Goal: Task Accomplishment & Management: Manage account settings

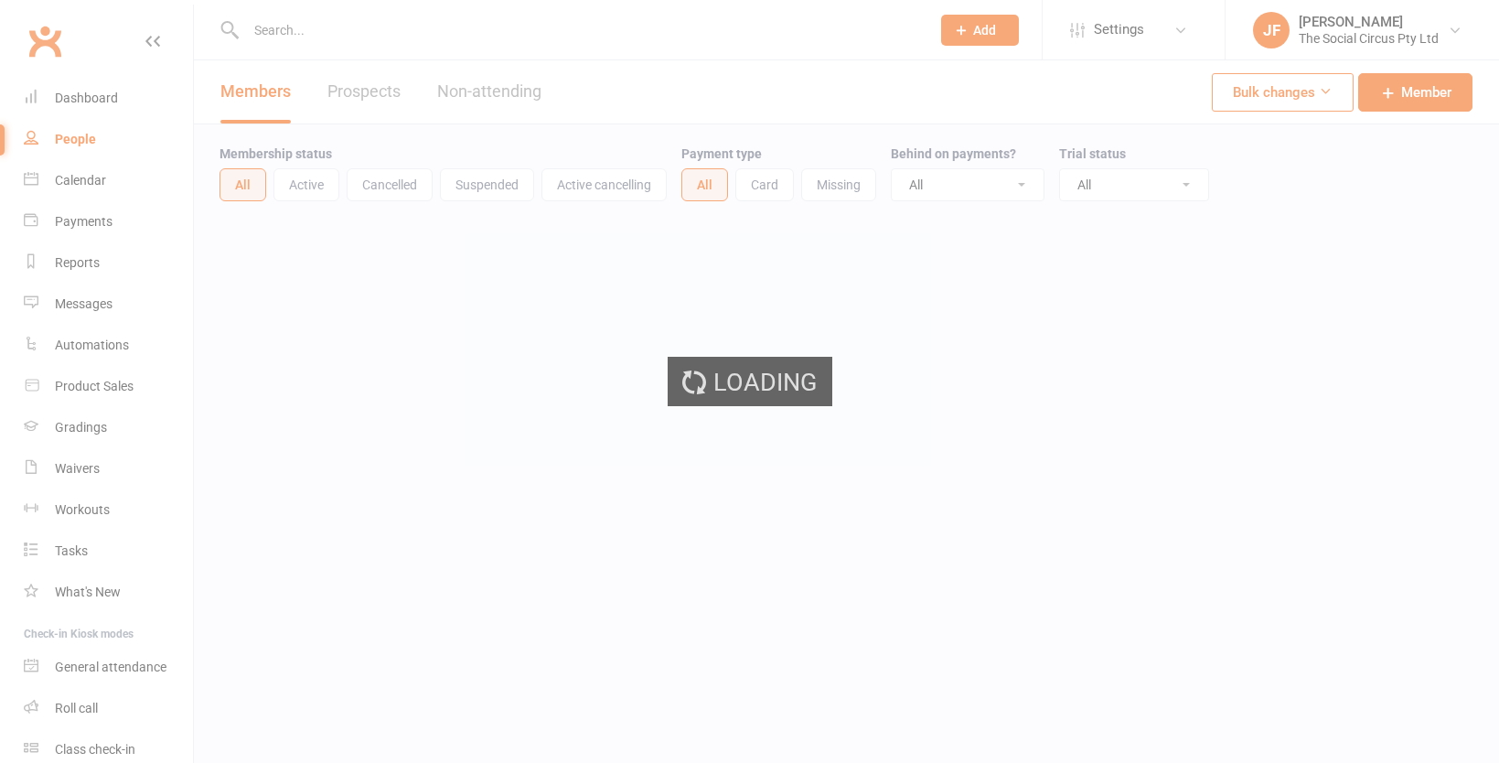
select select "50"
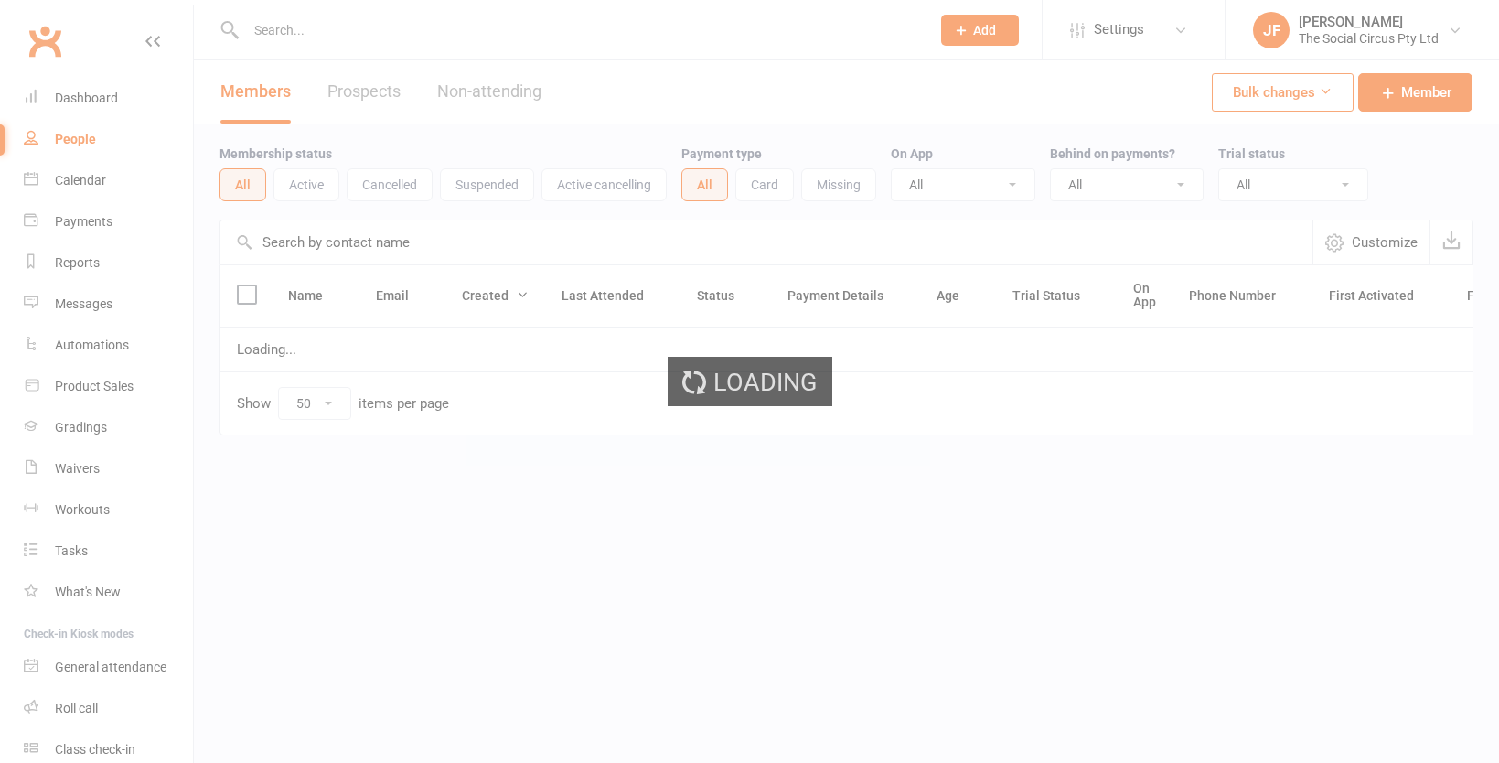
click at [435, 37] on div "Loading" at bounding box center [749, 381] width 1499 height 763
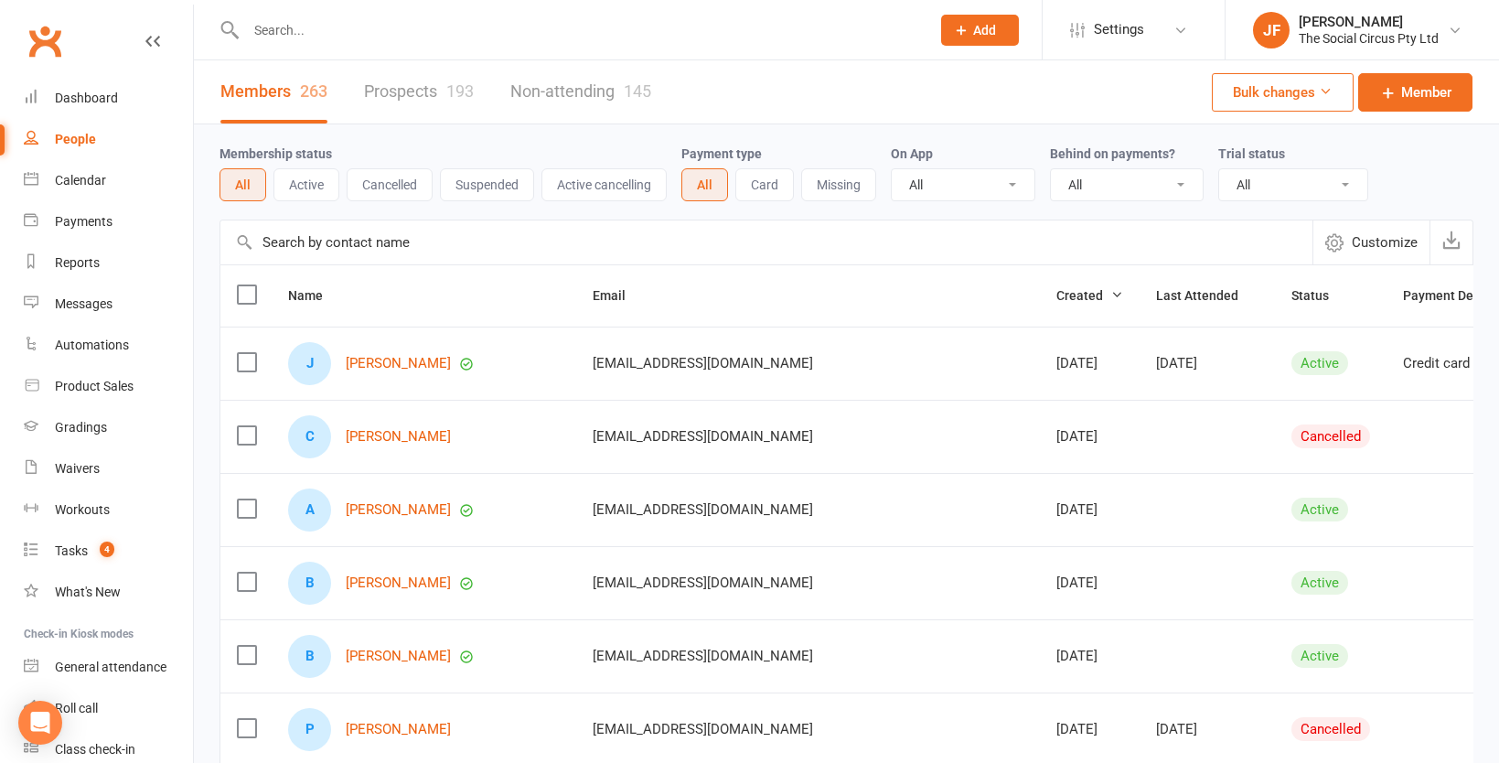
click at [307, 27] on input "text" at bounding box center [578, 30] width 677 height 26
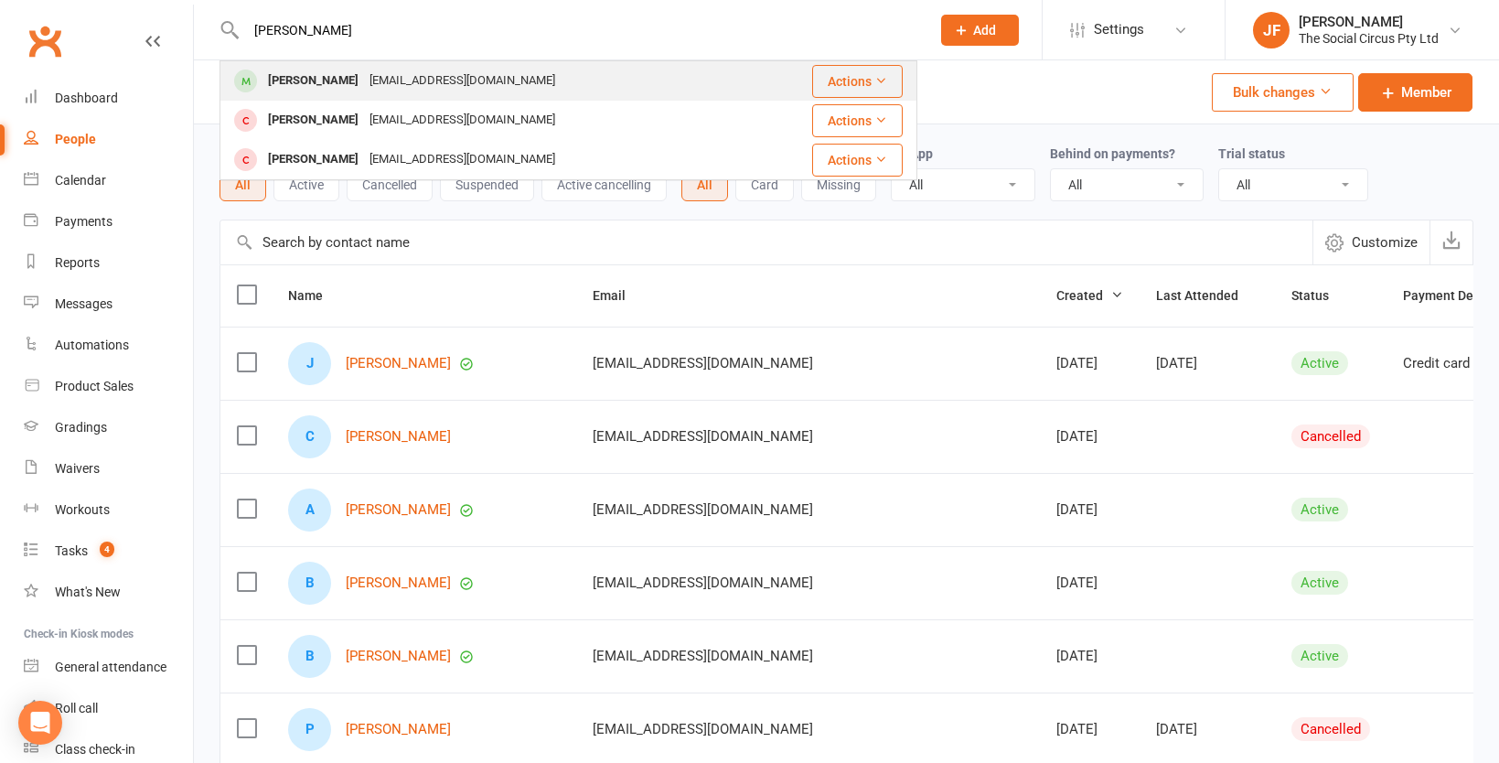
type input "[PERSON_NAME]"
click at [381, 78] on div "[EMAIL_ADDRESS][DOMAIN_NAME]" at bounding box center [462, 81] width 197 height 27
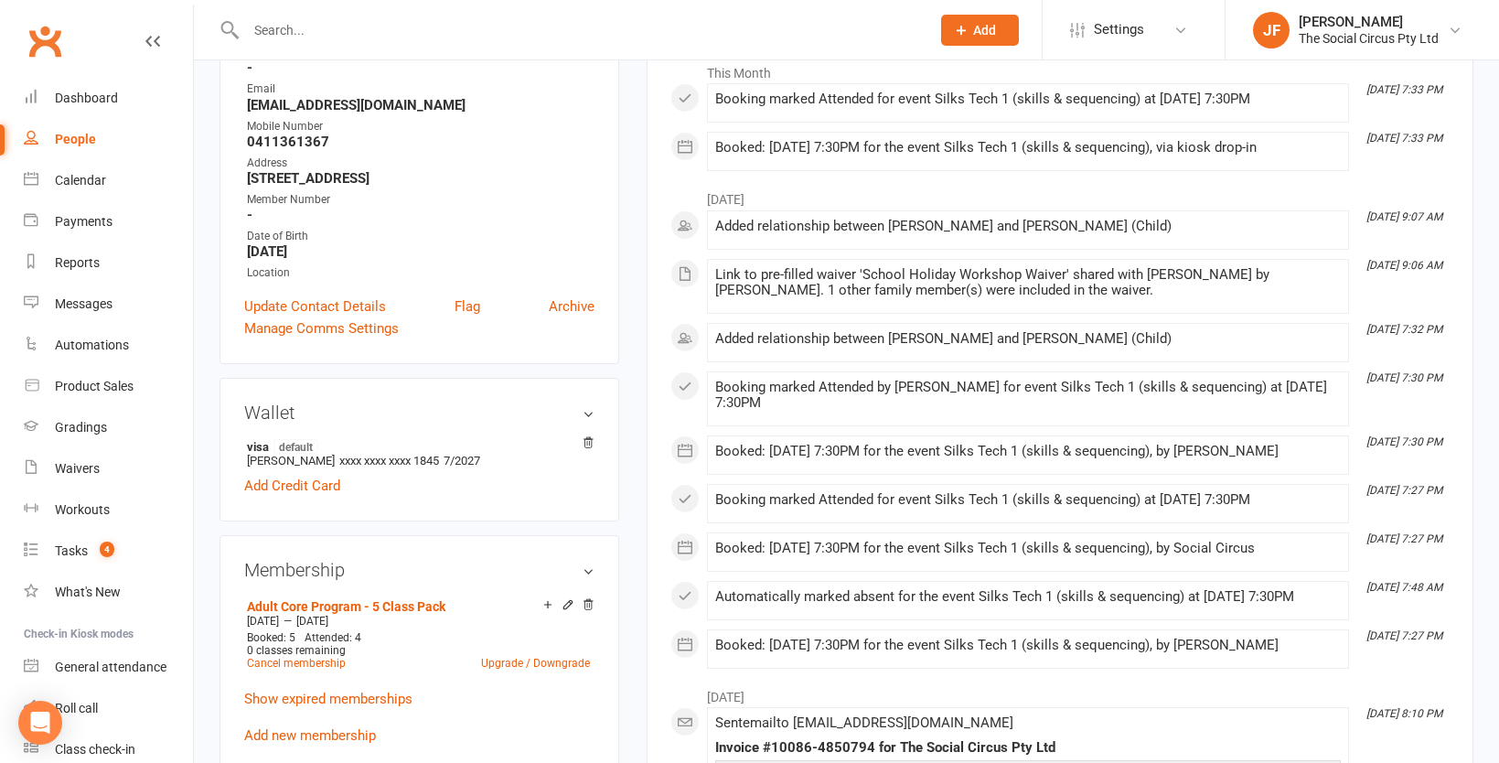
scroll to position [314, 0]
click at [329, 725] on link "Add new membership" at bounding box center [310, 733] width 132 height 16
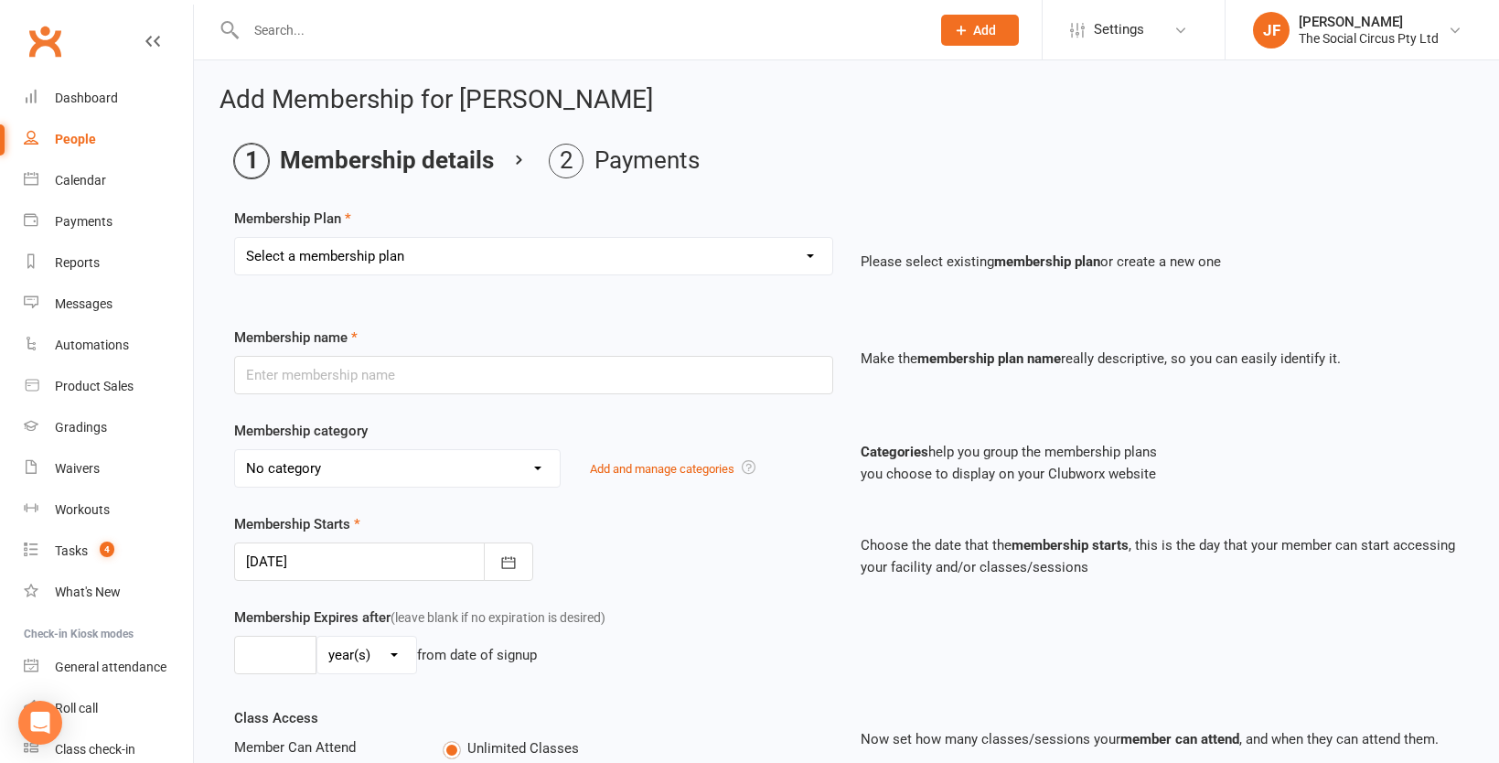
click at [475, 265] on select "Select a membership plan Create new Membership Plan Aerial Explorer 2-week Tria…" at bounding box center [533, 256] width 597 height 37
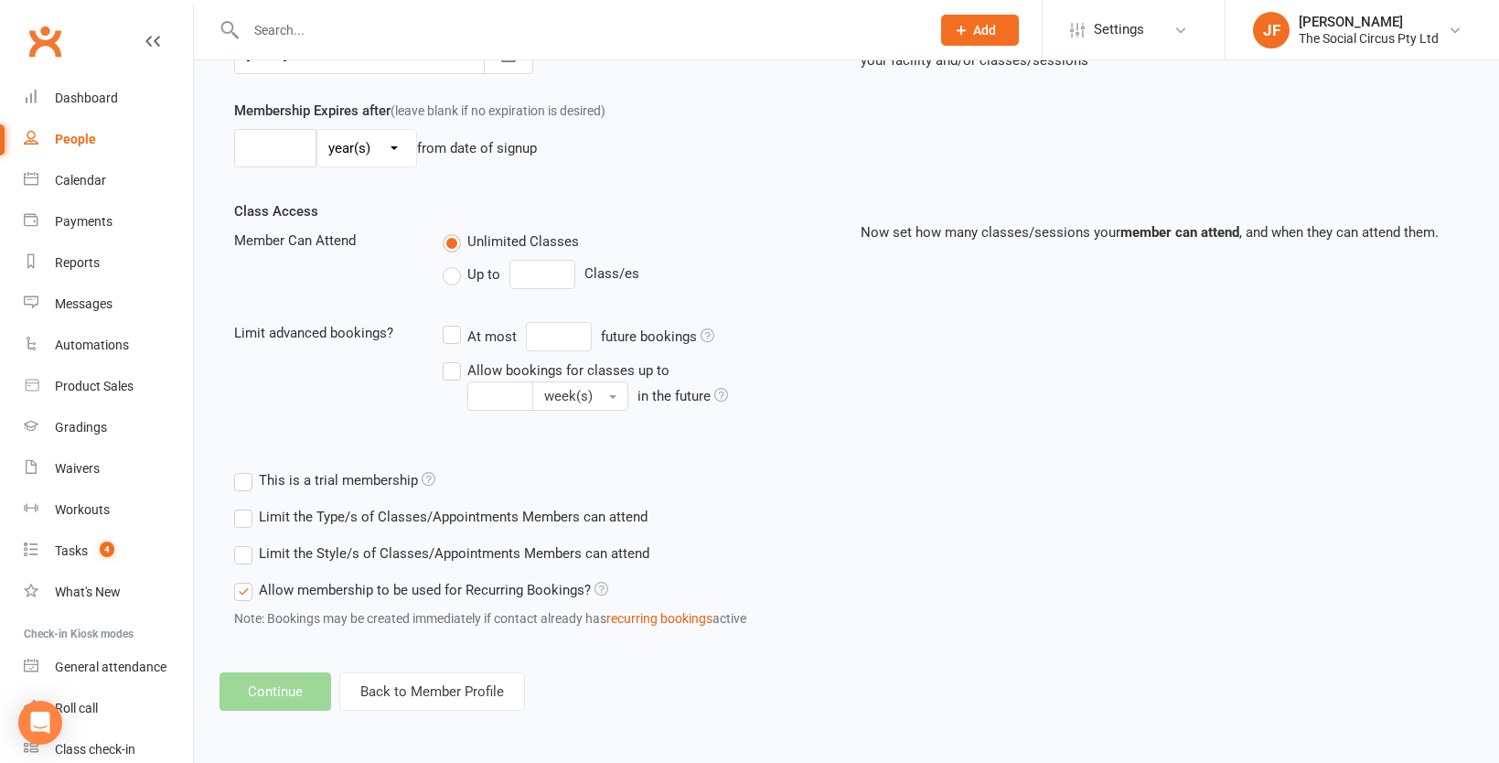
click at [296, 689] on footer "Continue Back to Member Profile" at bounding box center [846, 691] width 1254 height 38
click at [406, 688] on button "Back to Member Profile" at bounding box center [432, 691] width 186 height 38
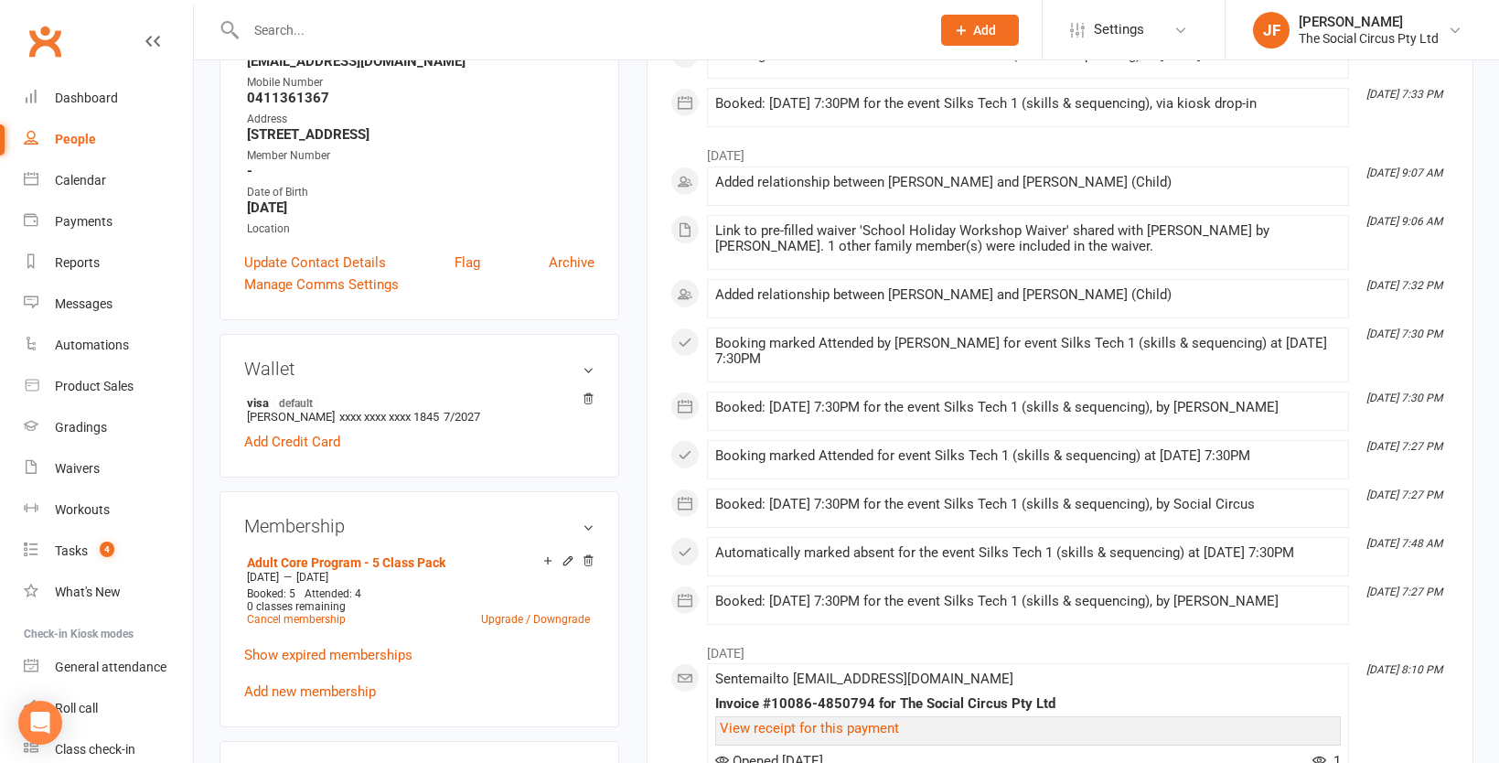
scroll to position [426, 0]
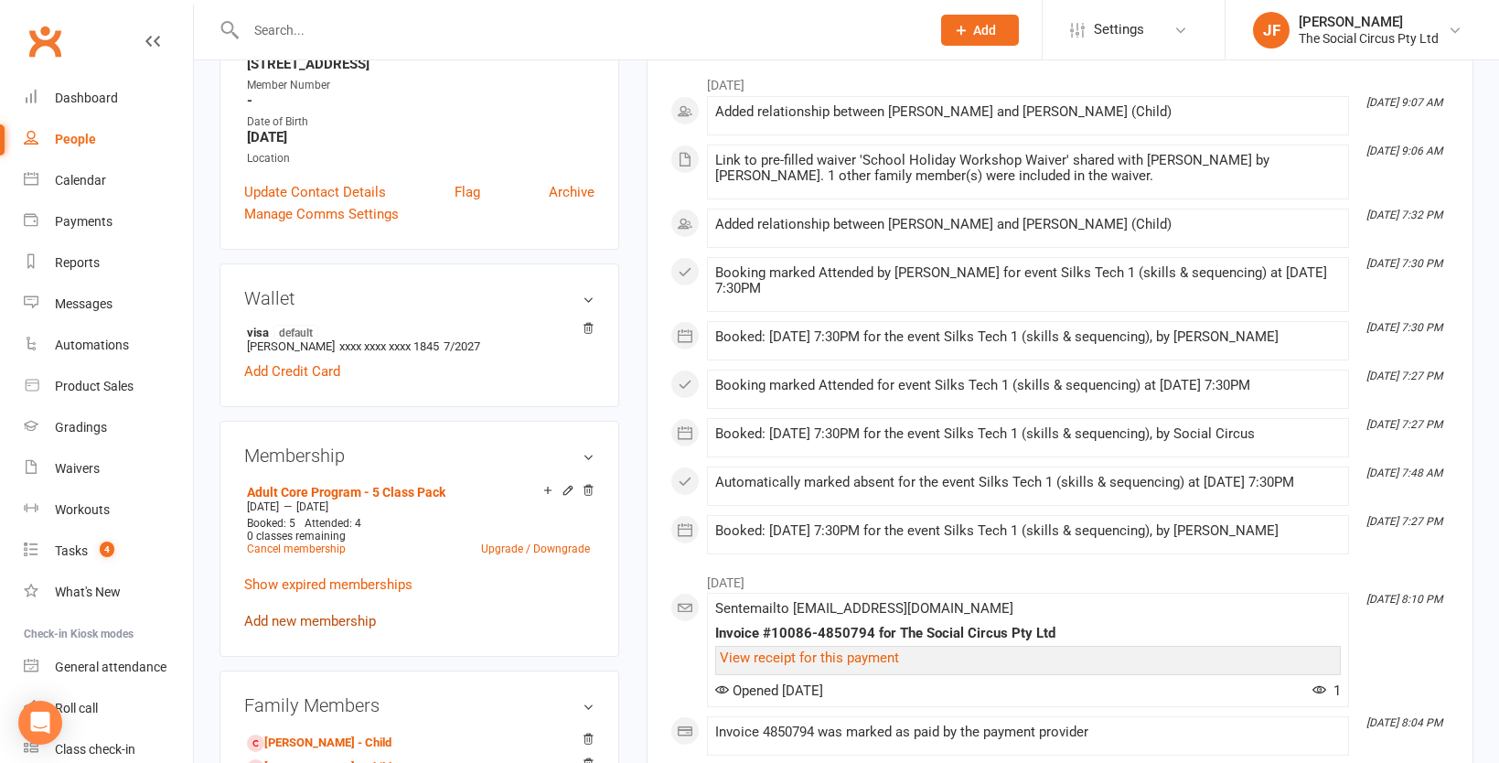
click at [336, 616] on link "Add new membership" at bounding box center [310, 621] width 132 height 16
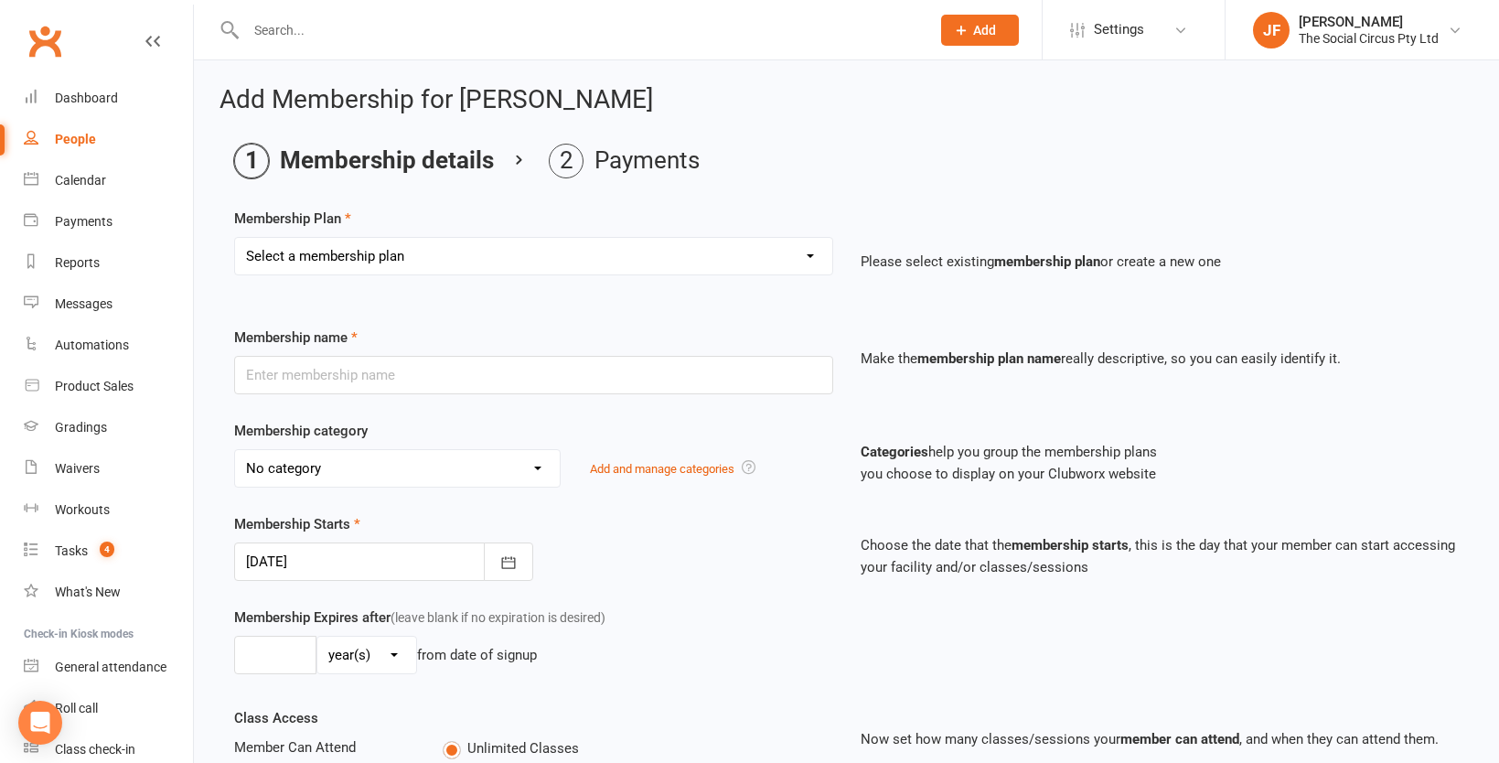
click at [440, 252] on select "Select a membership plan Create new Membership Plan Aerial Explorer 2-week Tria…" at bounding box center [533, 256] width 597 height 37
select select "19"
click at [235, 238] on select "Select a membership plan Create new Membership Plan Aerial Explorer 2-week Tria…" at bounding box center [533, 256] width 597 height 37
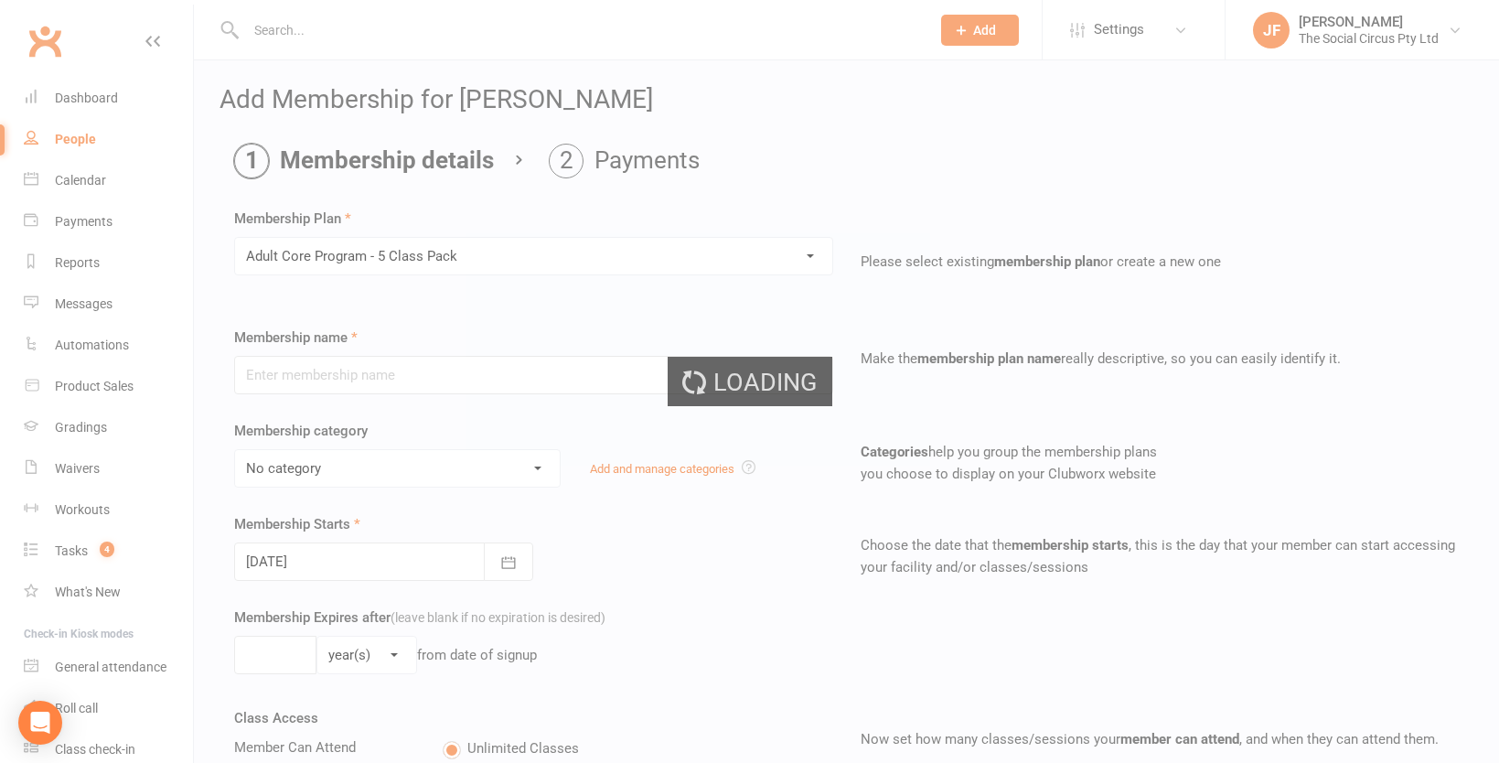
type input "Adult Core Program - 5 Class Pack"
select select "2"
type input "10"
select select "1"
type input "5"
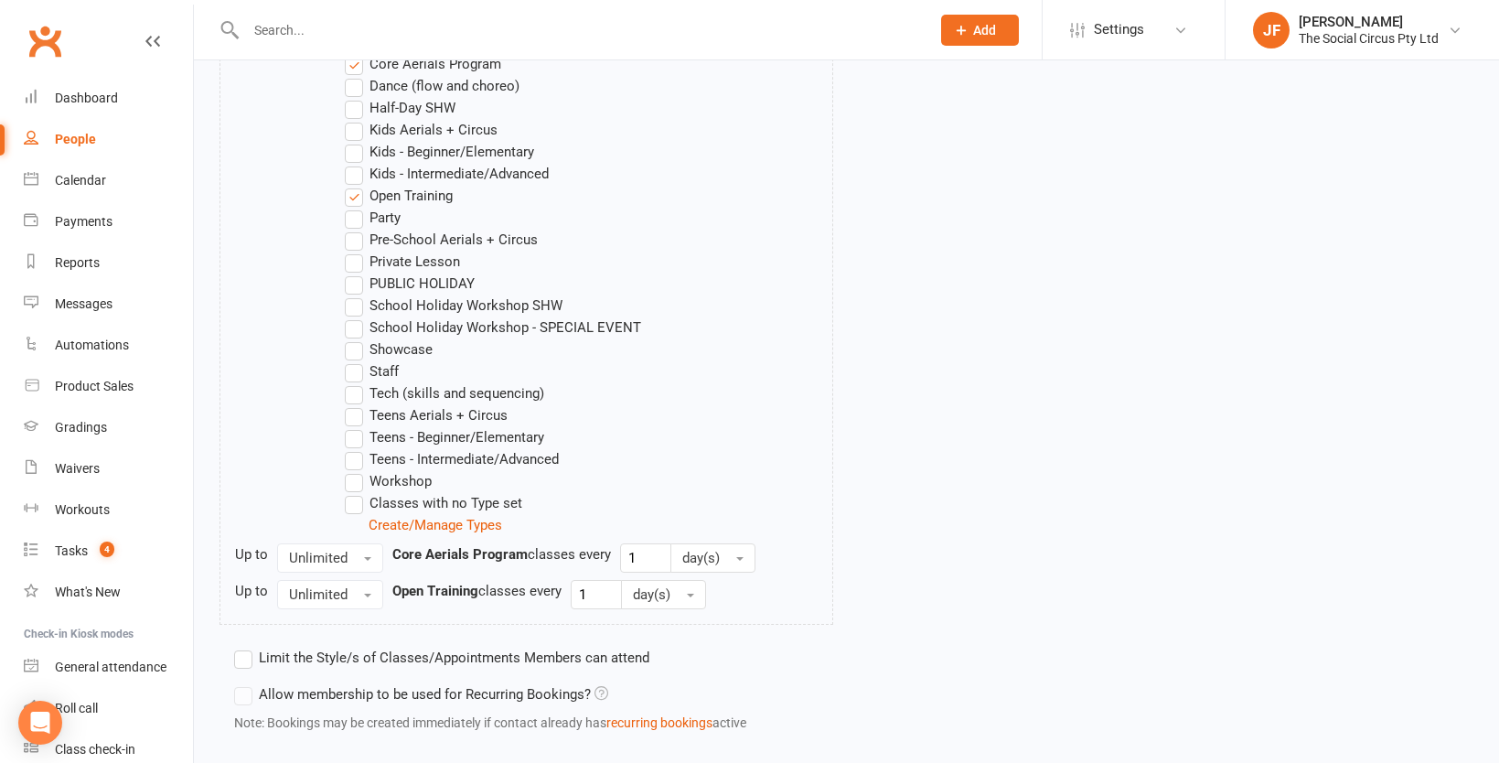
scroll to position [1116, 0]
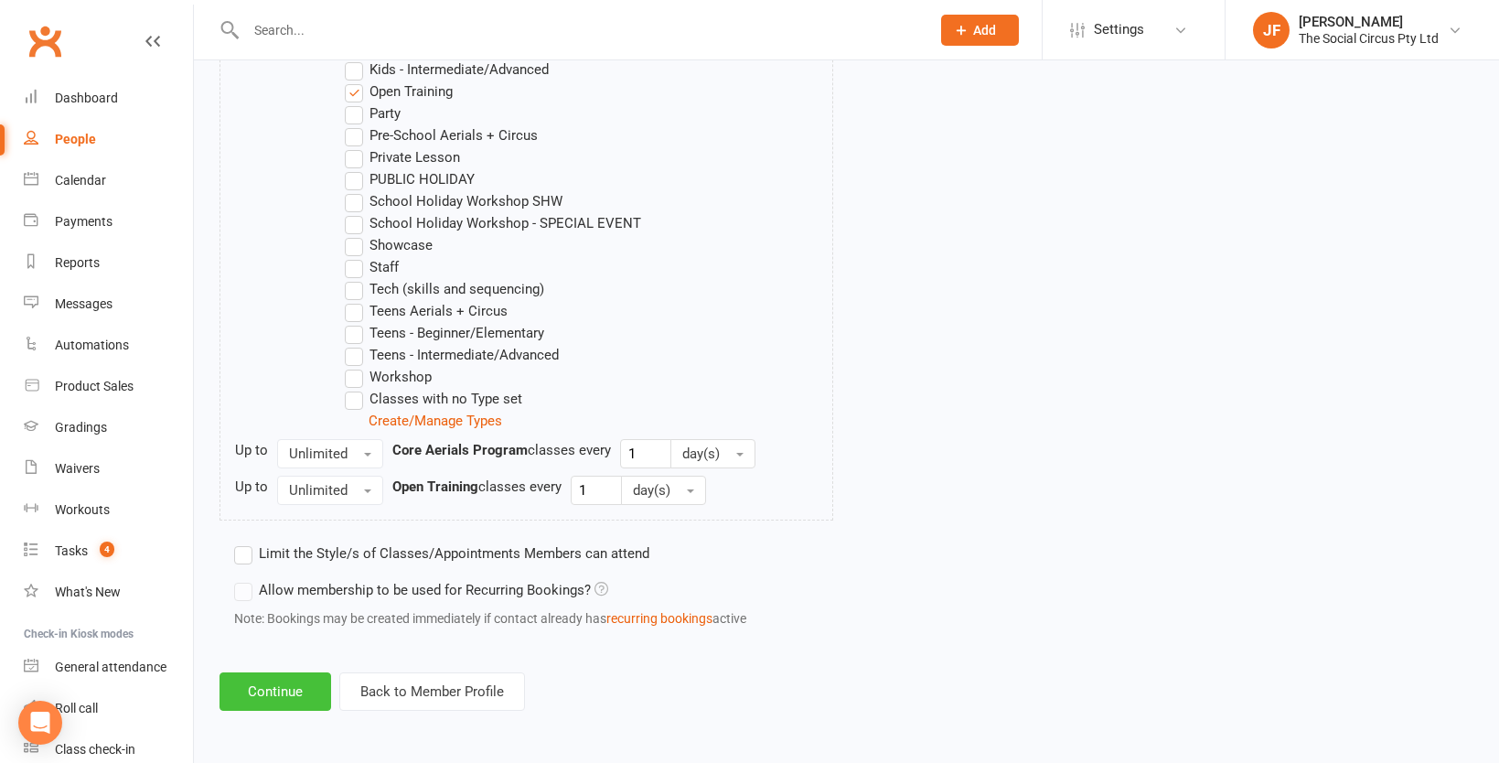
click at [298, 686] on button "Continue" at bounding box center [275, 691] width 112 height 38
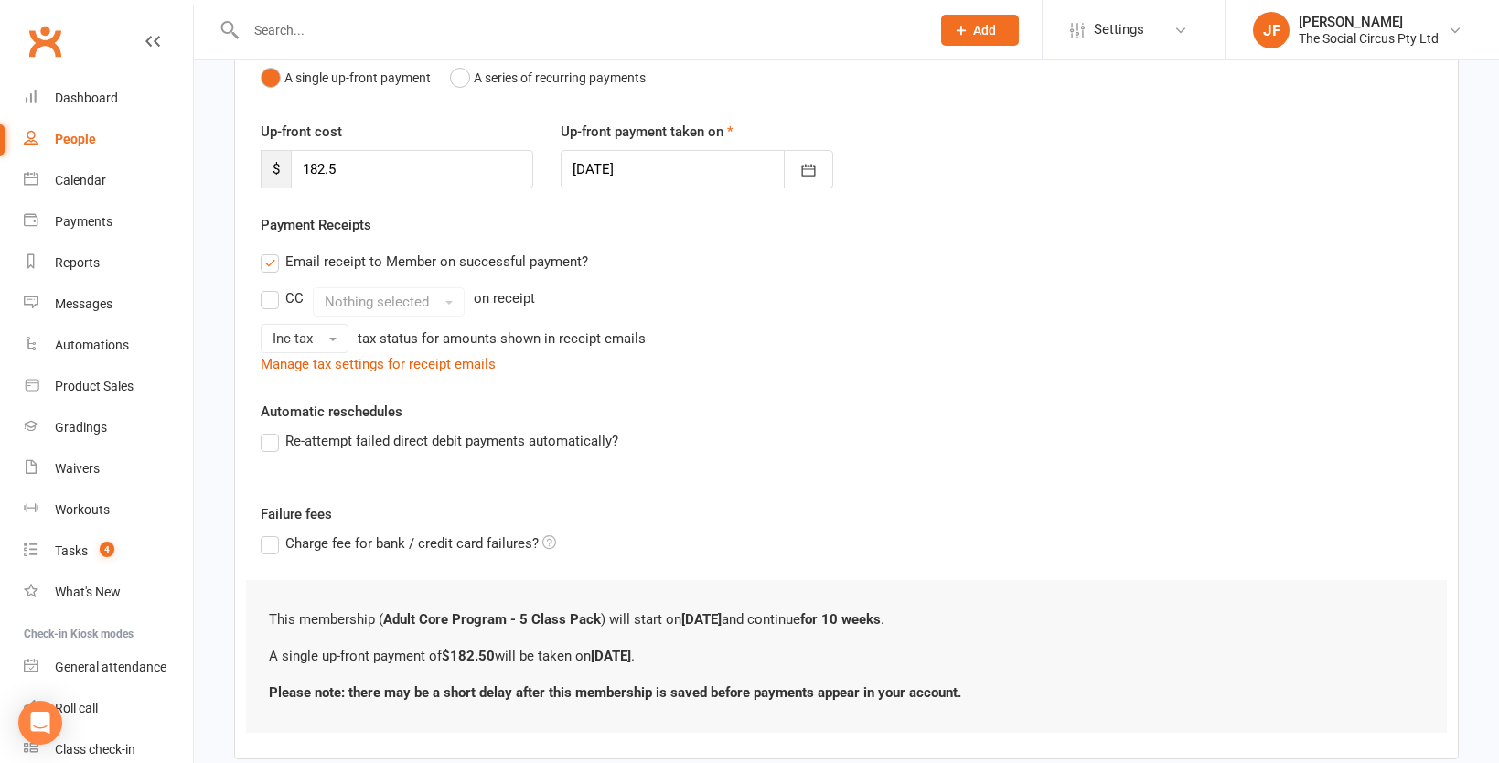
scroll to position [306, 0]
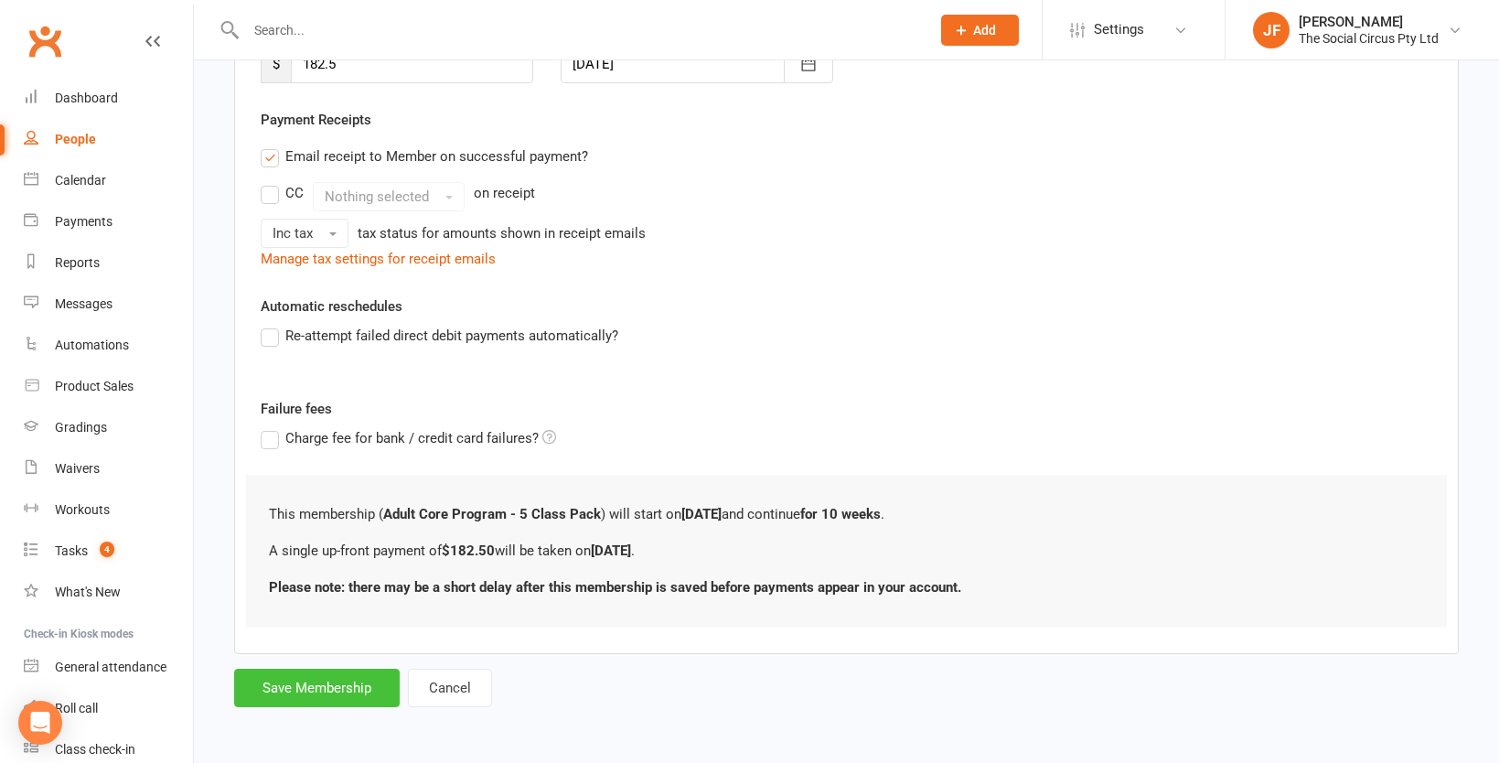
click at [361, 685] on button "Save Membership" at bounding box center [317, 687] width 166 height 38
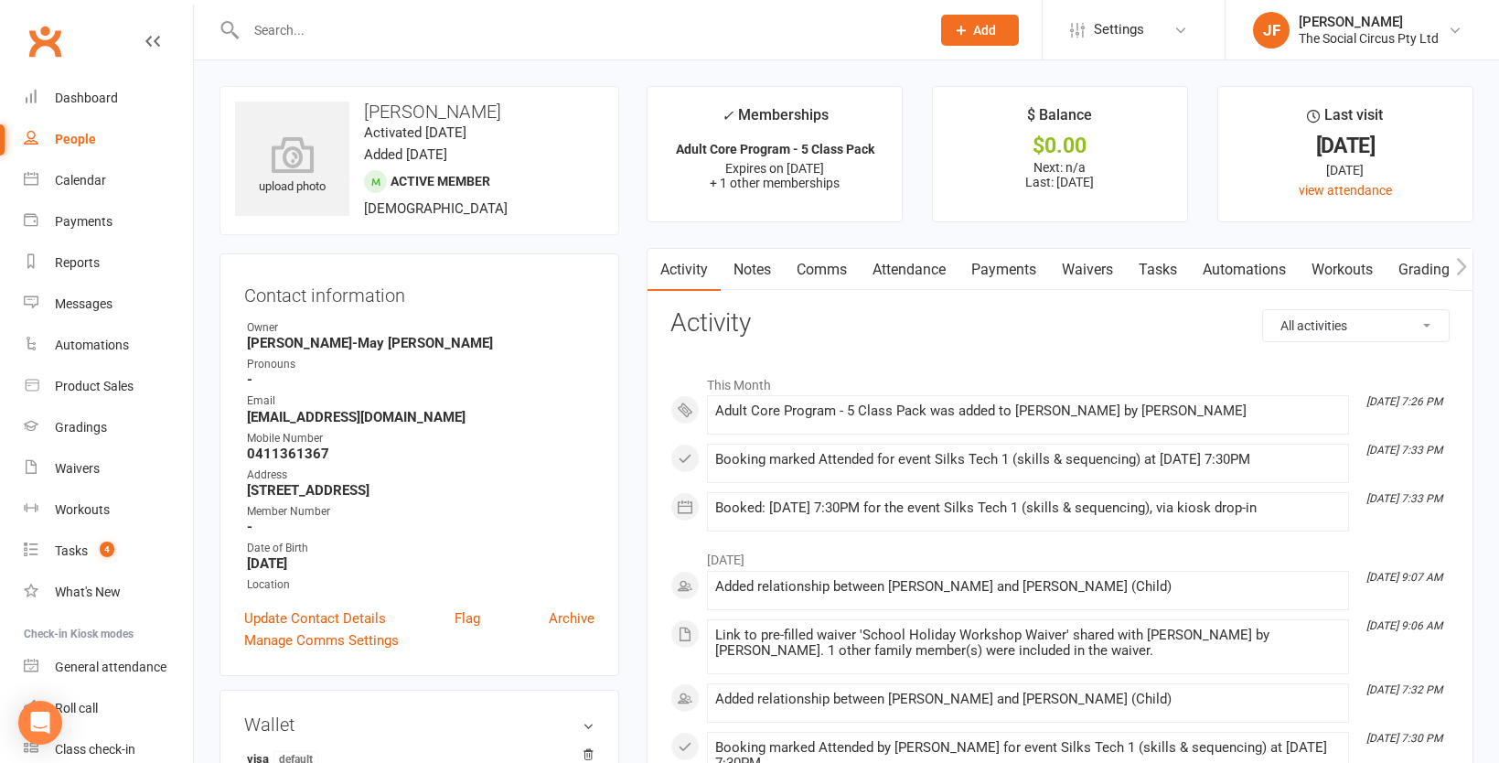
click at [910, 268] on link "Attendance" at bounding box center [909, 270] width 99 height 42
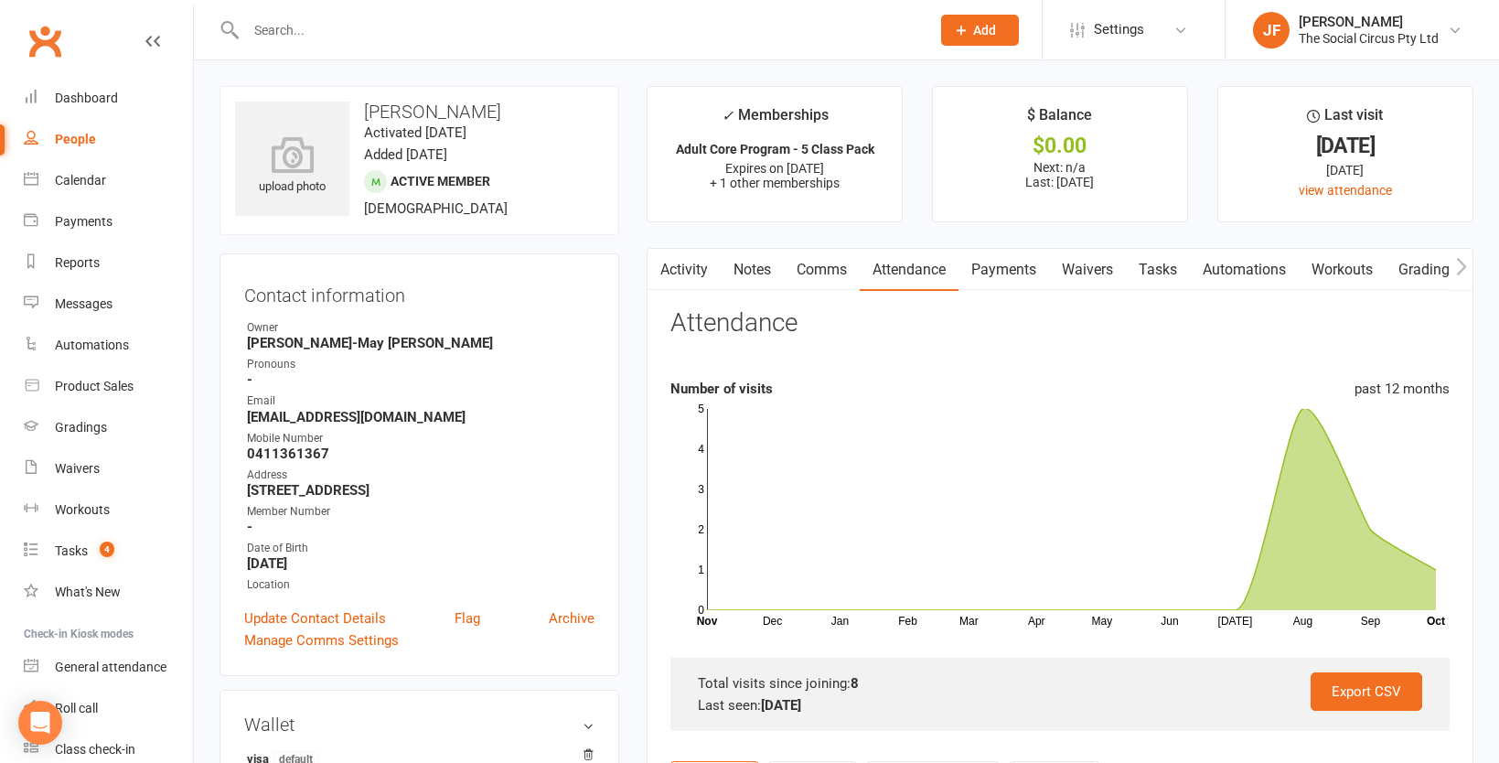
click at [1000, 277] on link "Payments" at bounding box center [1003, 270] width 91 height 42
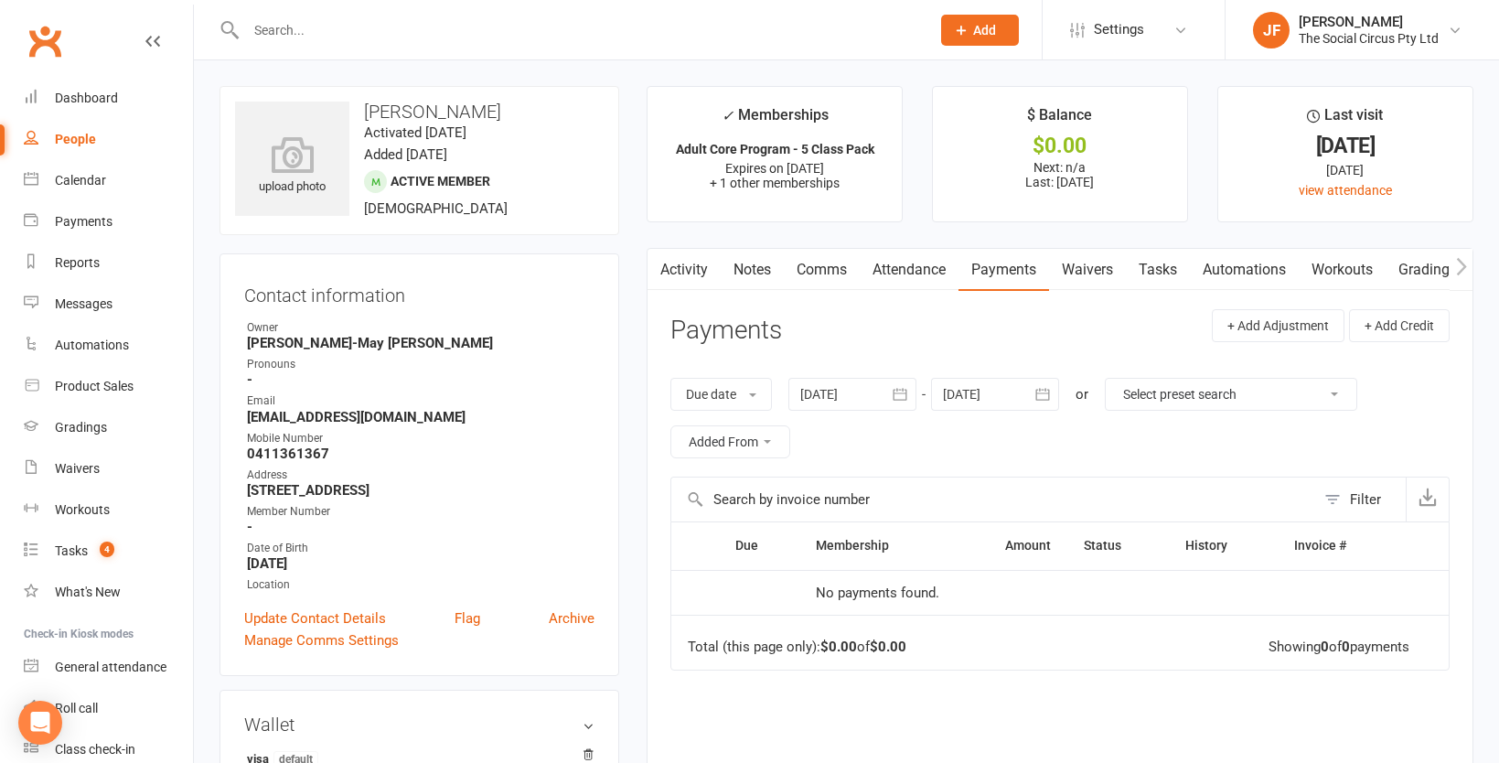
click at [910, 272] on link "Attendance" at bounding box center [909, 270] width 99 height 42
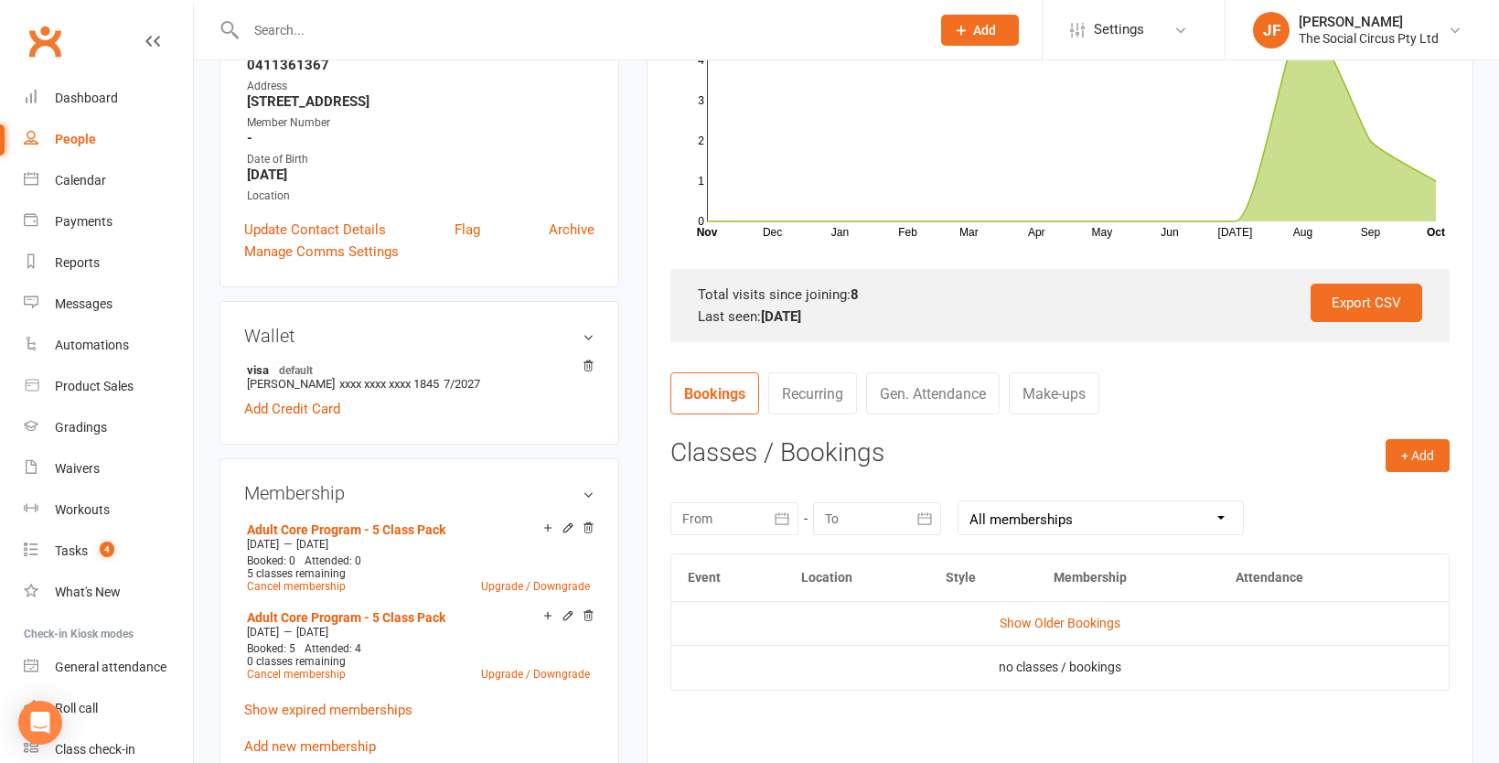
scroll to position [390, 0]
click at [1426, 460] on button "+ Add" at bounding box center [1417, 453] width 64 height 33
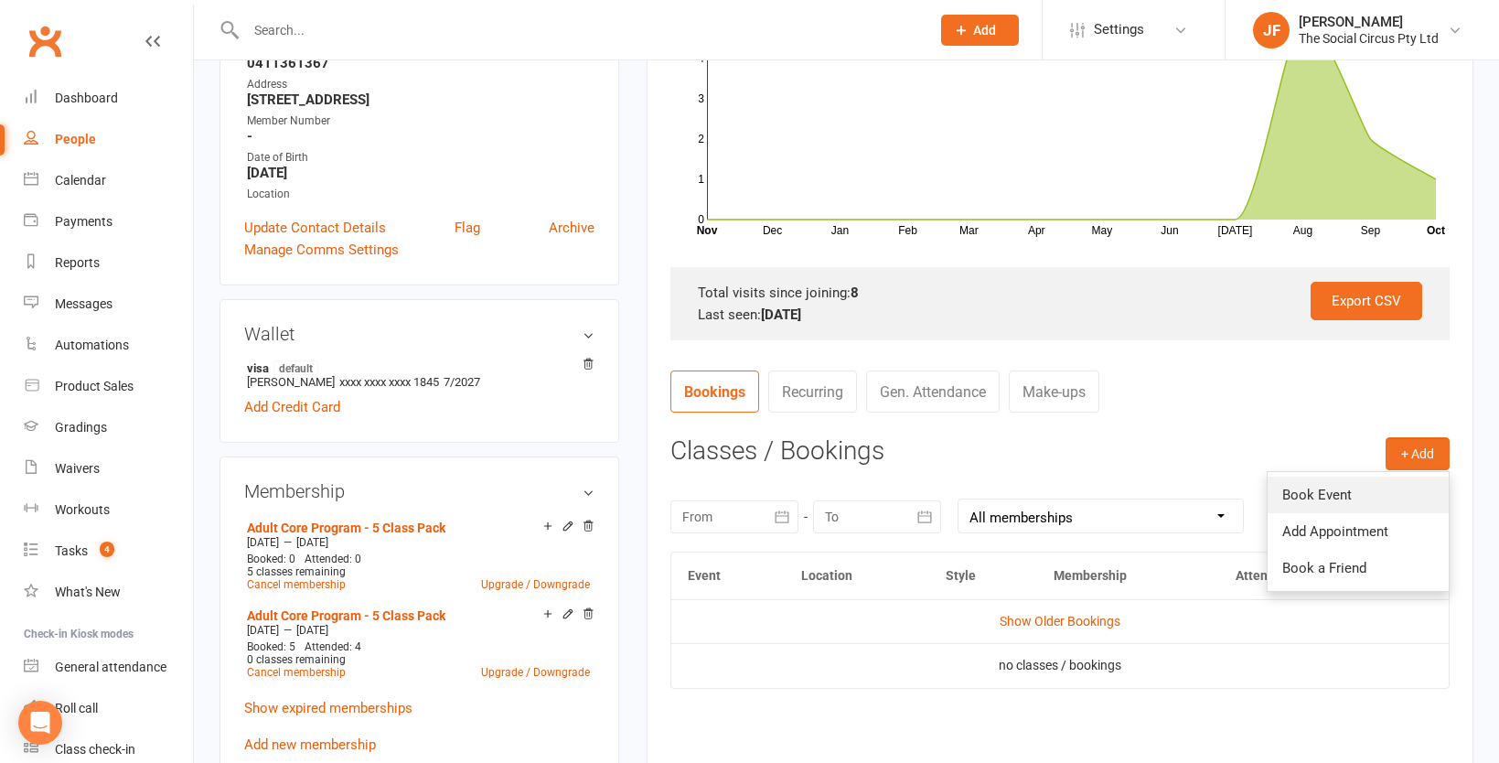
click at [1292, 498] on link "Book Event" at bounding box center [1357, 494] width 181 height 37
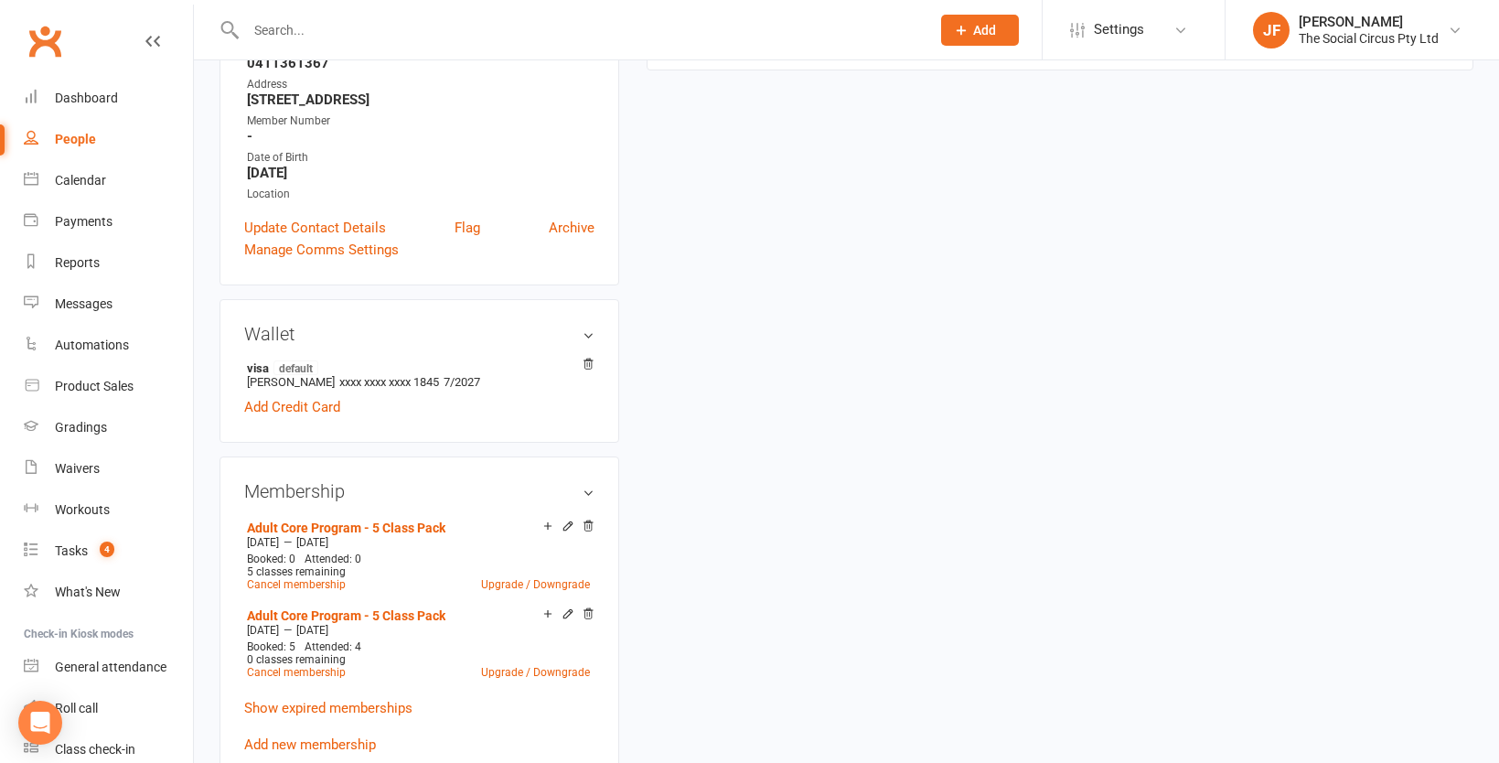
scroll to position [156, 0]
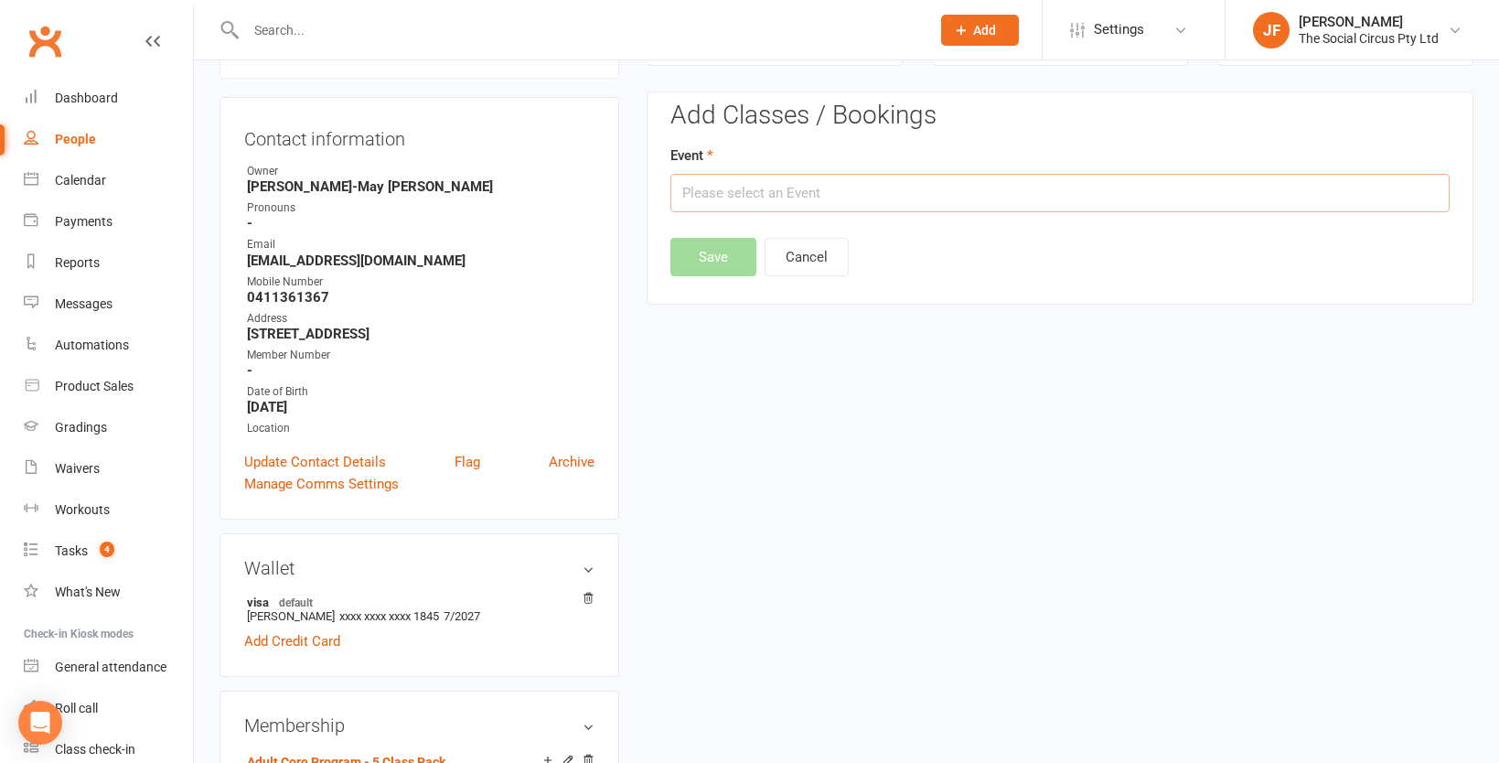
click at [860, 188] on input "text" at bounding box center [1059, 193] width 779 height 38
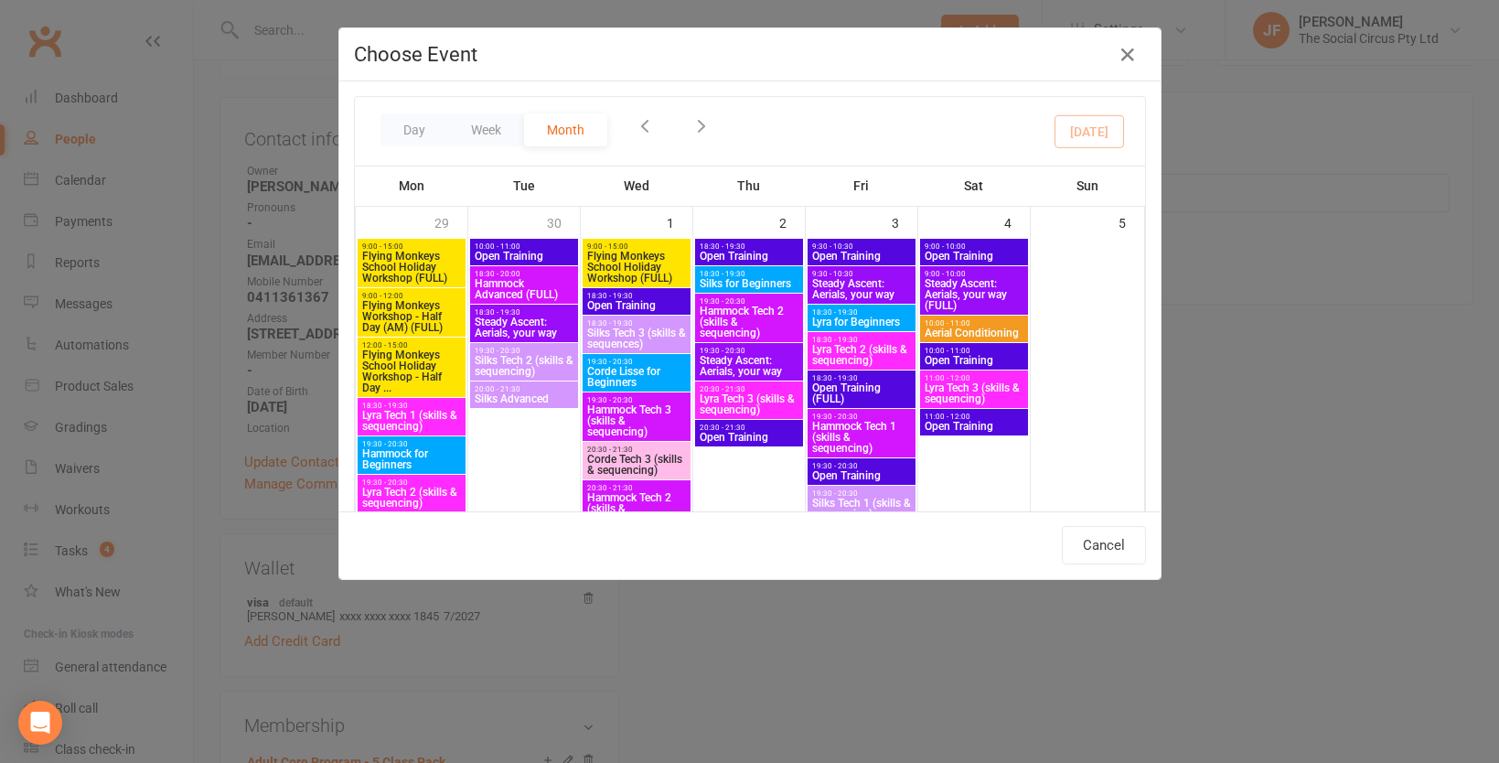
drag, startPoint x: 420, startPoint y: 122, endPoint x: 576, endPoint y: 113, distance: 156.6
click at [420, 122] on button "Day" at bounding box center [414, 129] width 68 height 33
click at [412, 134] on button "Day" at bounding box center [414, 129] width 68 height 33
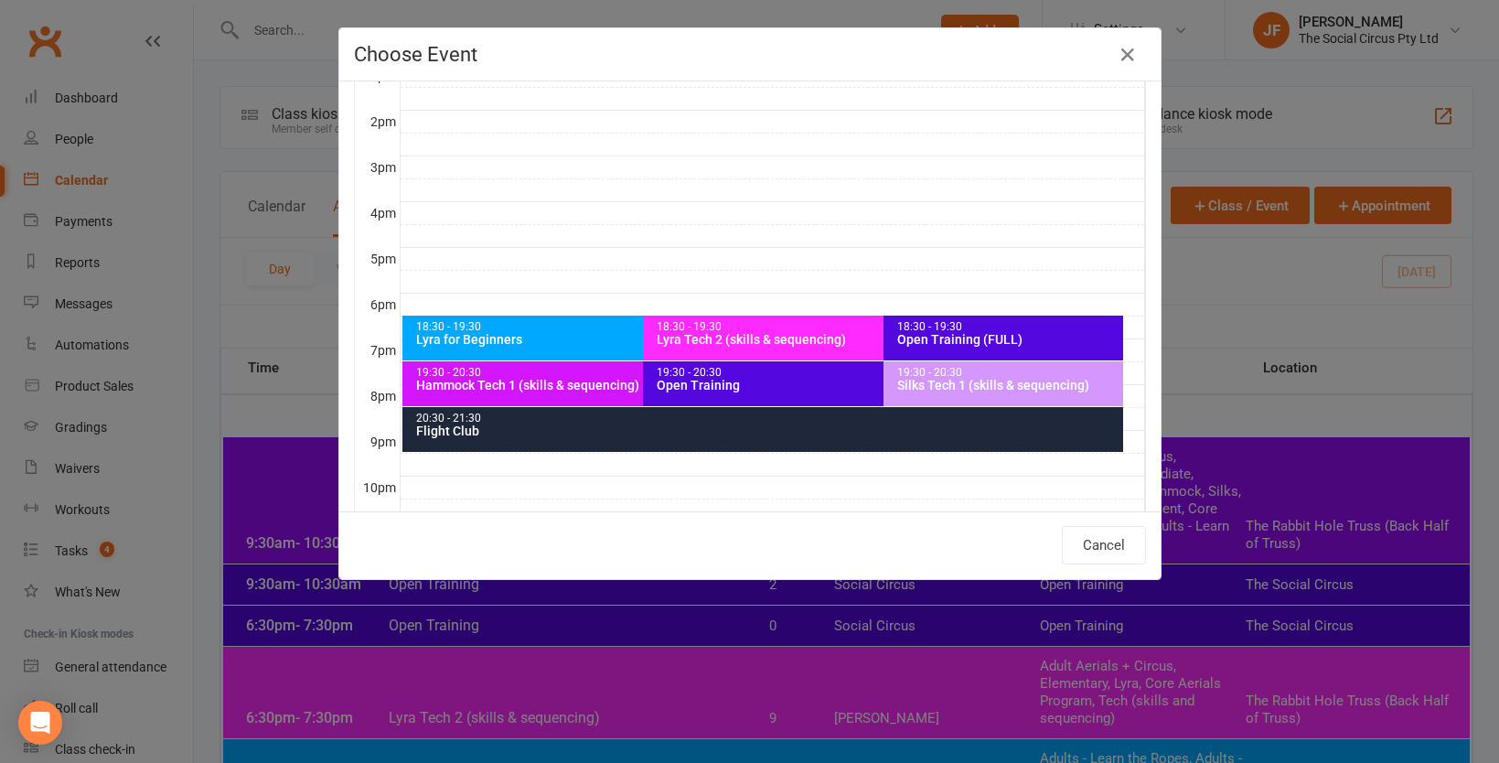
scroll to position [256, 0]
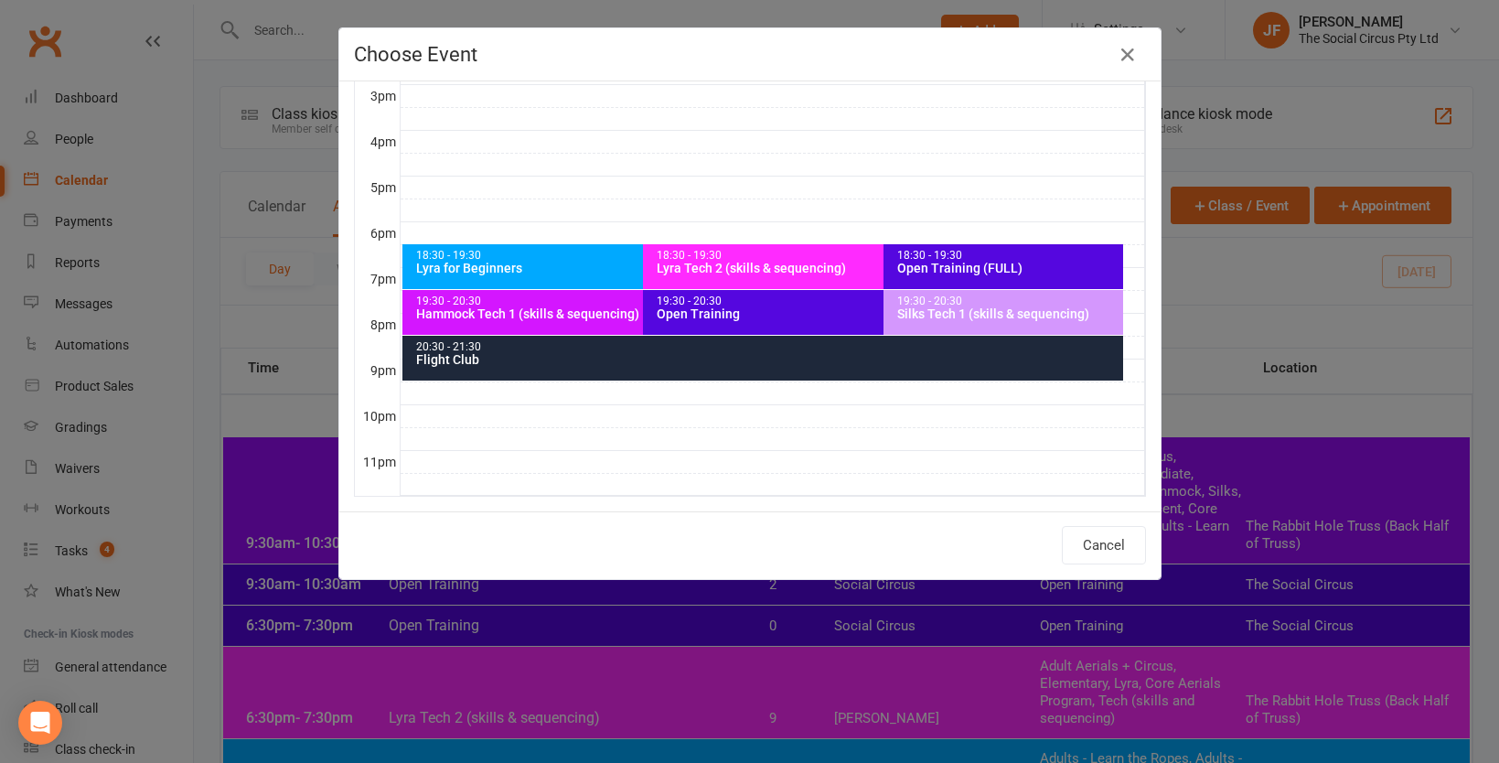
click at [981, 308] on div "Silks Tech 1 (skills & sequencing)" at bounding box center [1008, 313] width 224 height 13
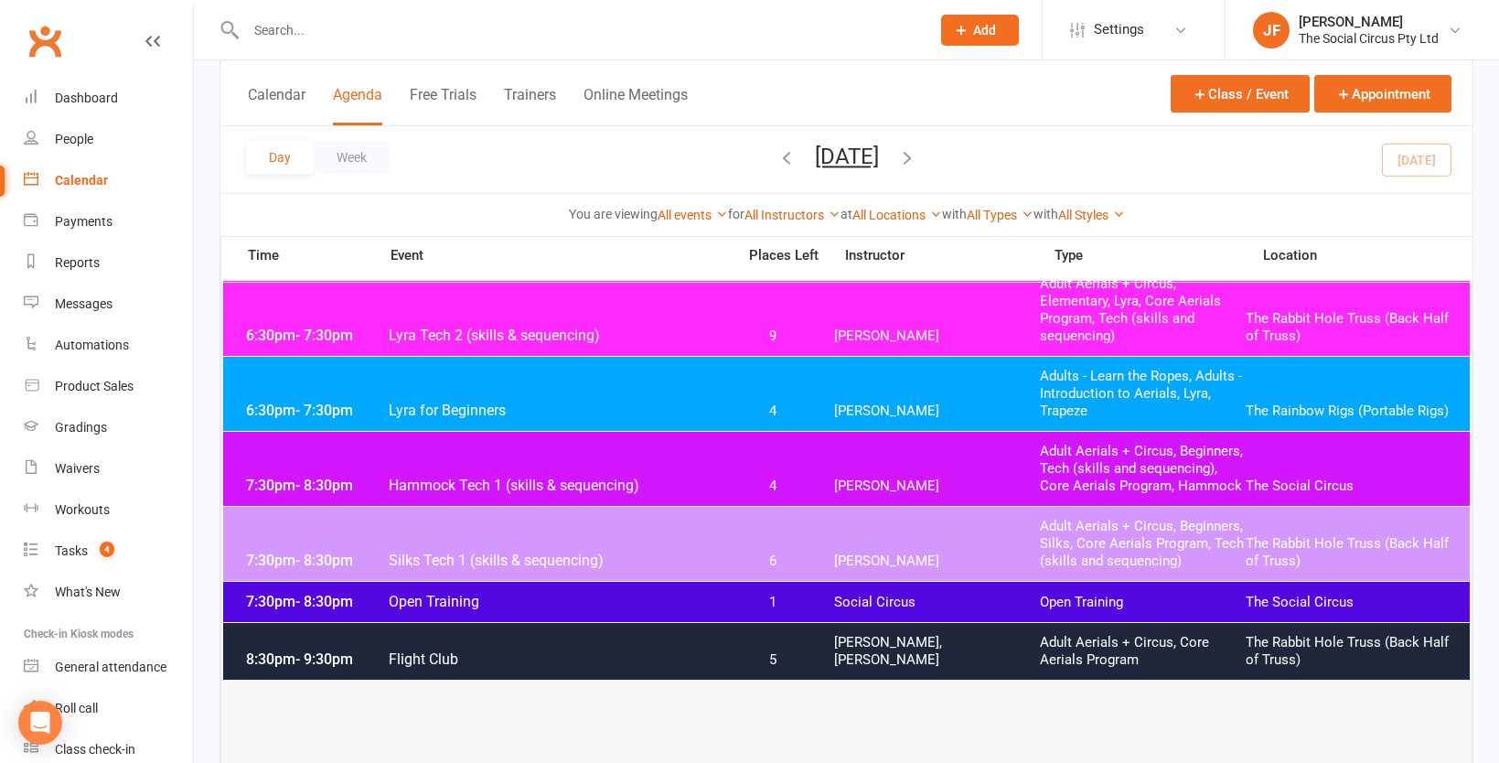
scroll to position [384, 0]
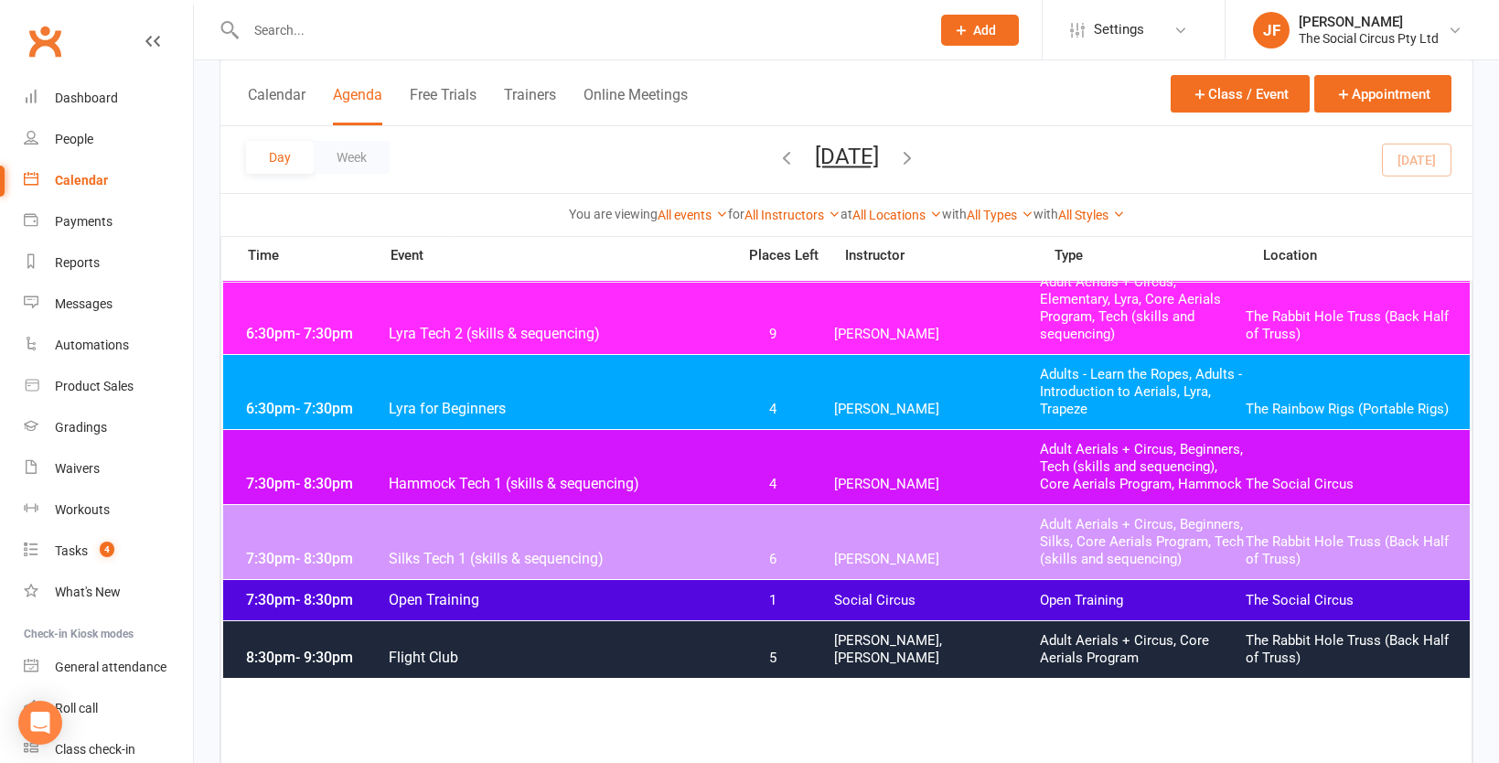
click at [545, 561] on span "Silks Tech 1 (skills & sequencing)" at bounding box center [556, 558] width 336 height 17
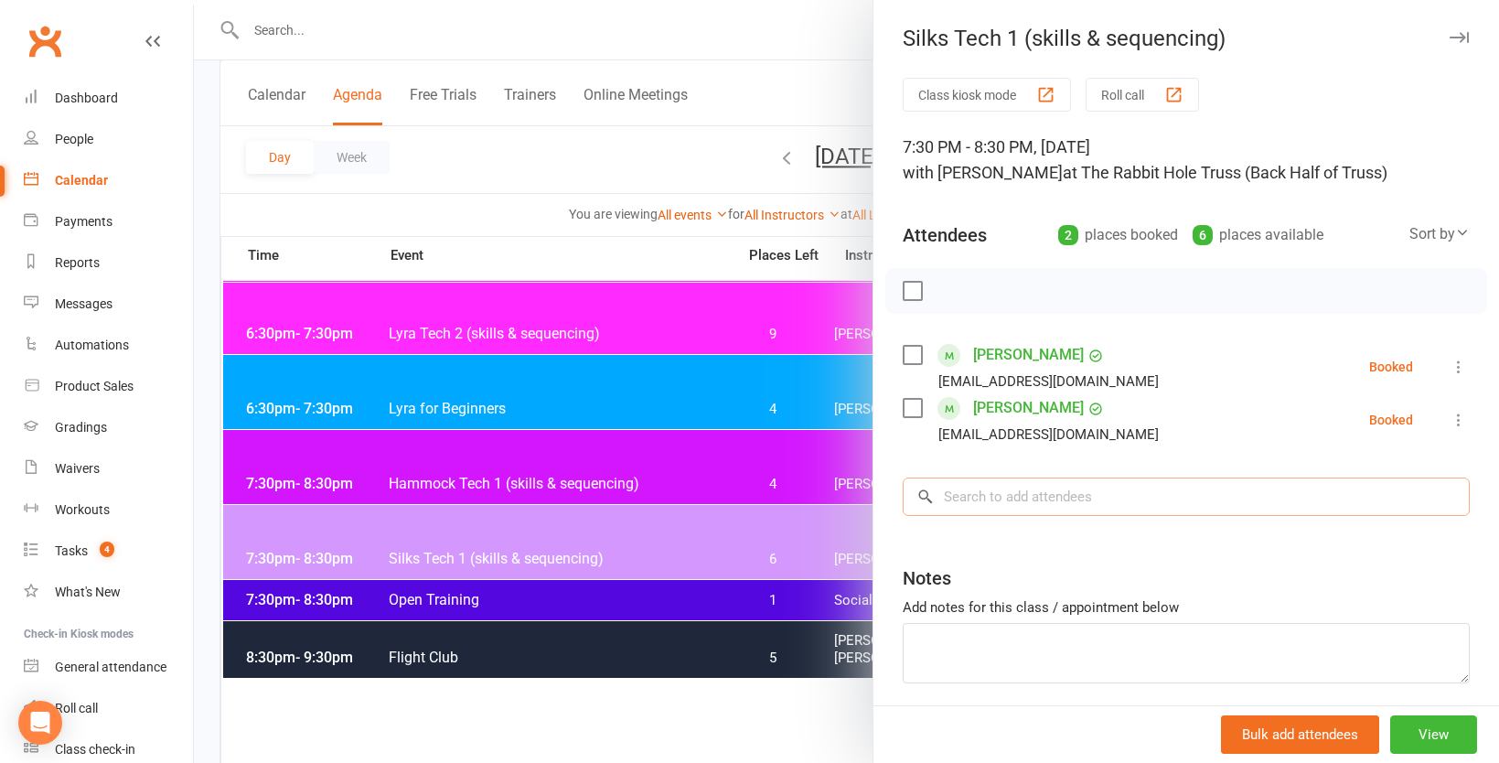
click at [1106, 489] on input "search" at bounding box center [1186, 496] width 567 height 38
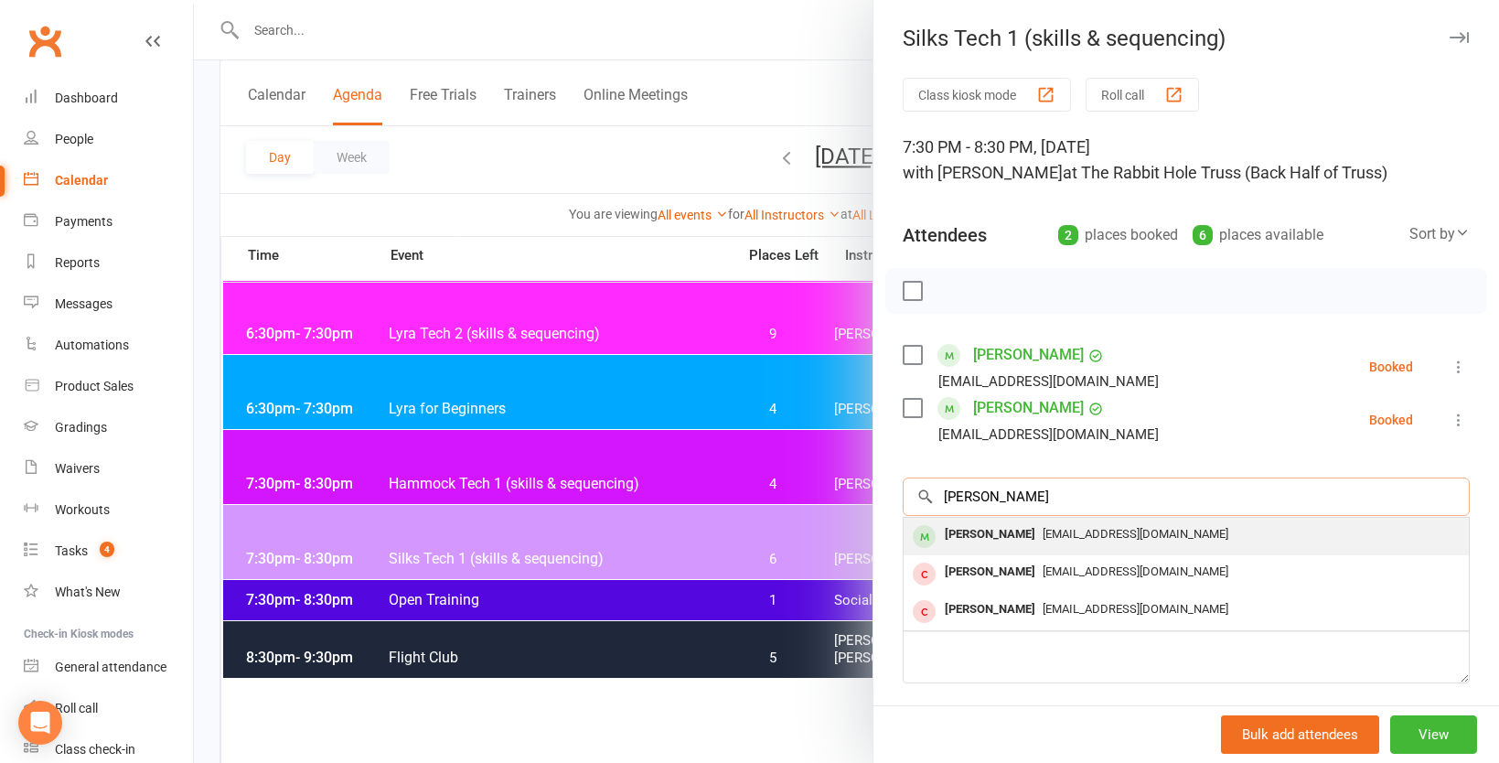
type input "[PERSON_NAME]"
click at [1042, 536] on span "[EMAIL_ADDRESS][DOMAIN_NAME]" at bounding box center [1135, 534] width 186 height 14
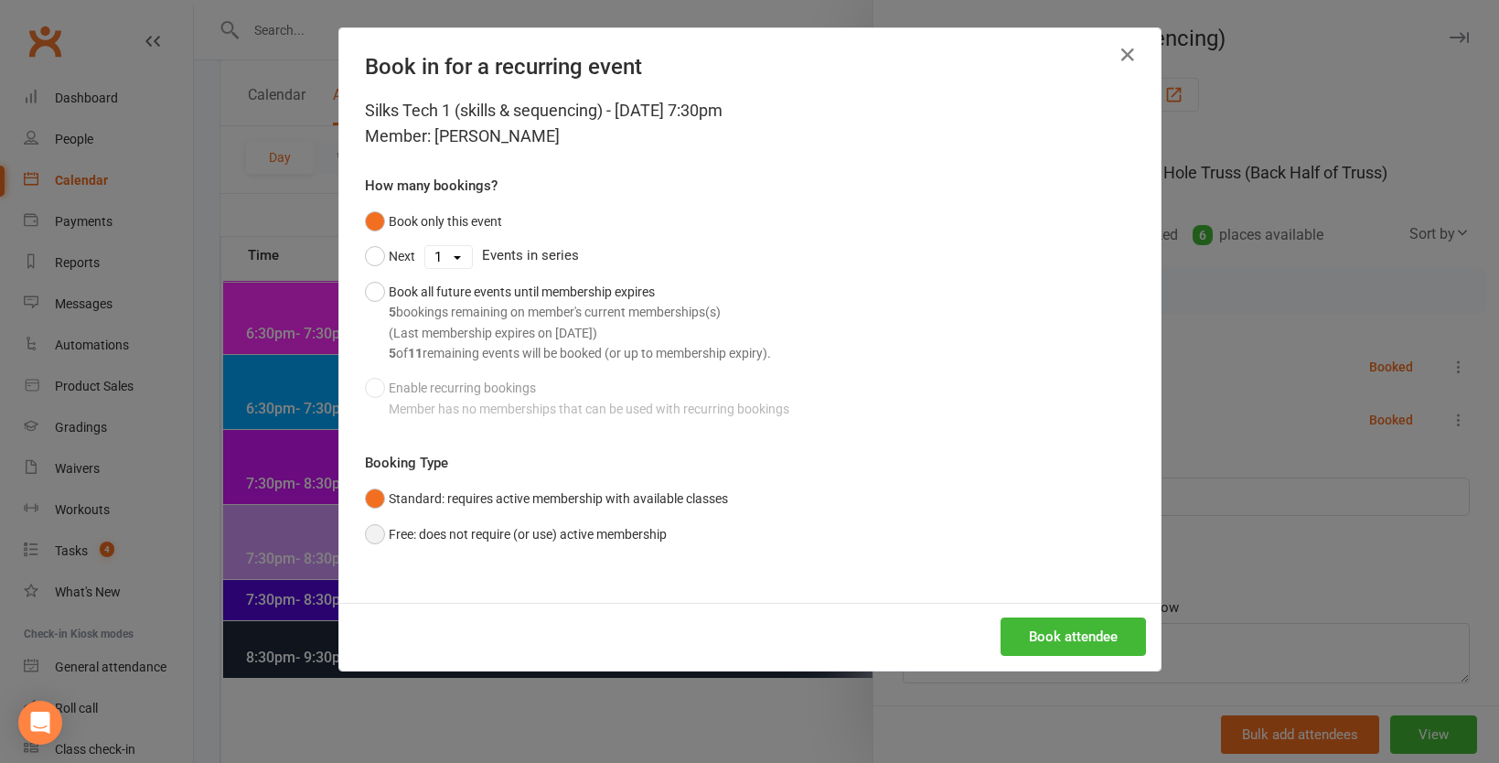
drag, startPoint x: 504, startPoint y: 532, endPoint x: 494, endPoint y: 479, distance: 54.0
click at [494, 479] on div "Booking Type Standard: requires active membership with available classes Free: …" at bounding box center [750, 502] width 770 height 100
click at [1080, 636] on button "Book attendee" at bounding box center [1072, 636] width 145 height 38
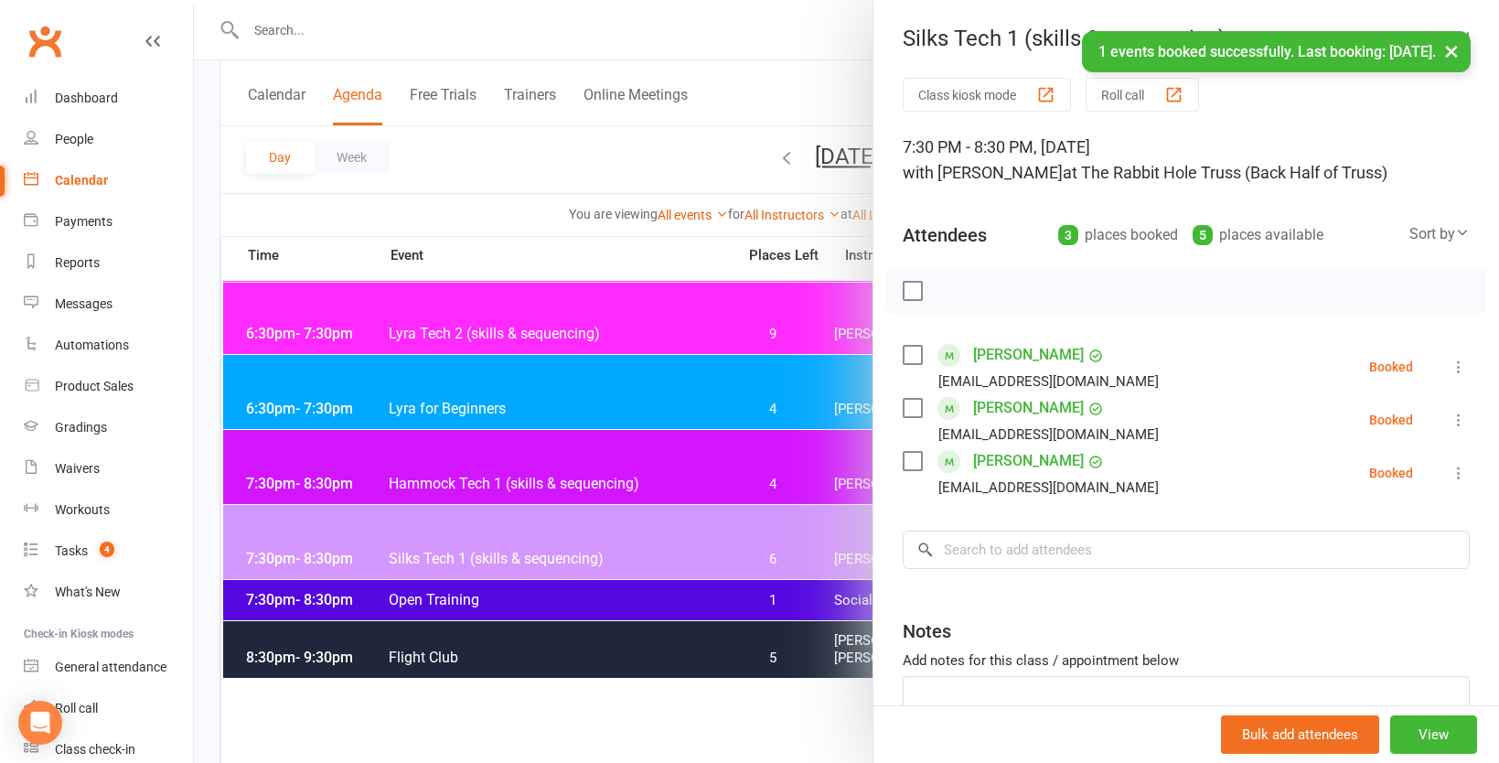
click at [1458, 418] on icon at bounding box center [1458, 420] width 18 height 18
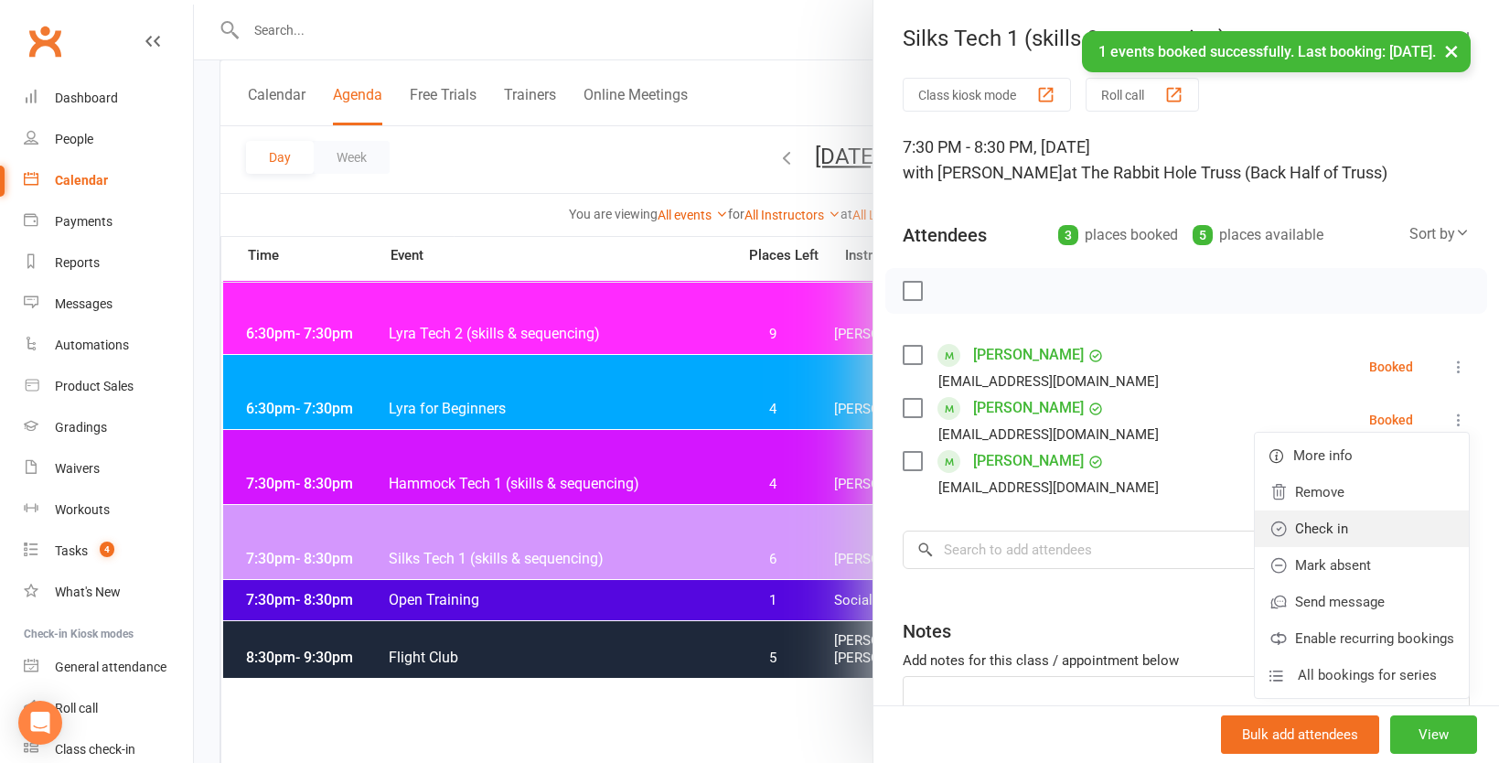
click at [1319, 538] on link "Check in" at bounding box center [1362, 528] width 214 height 37
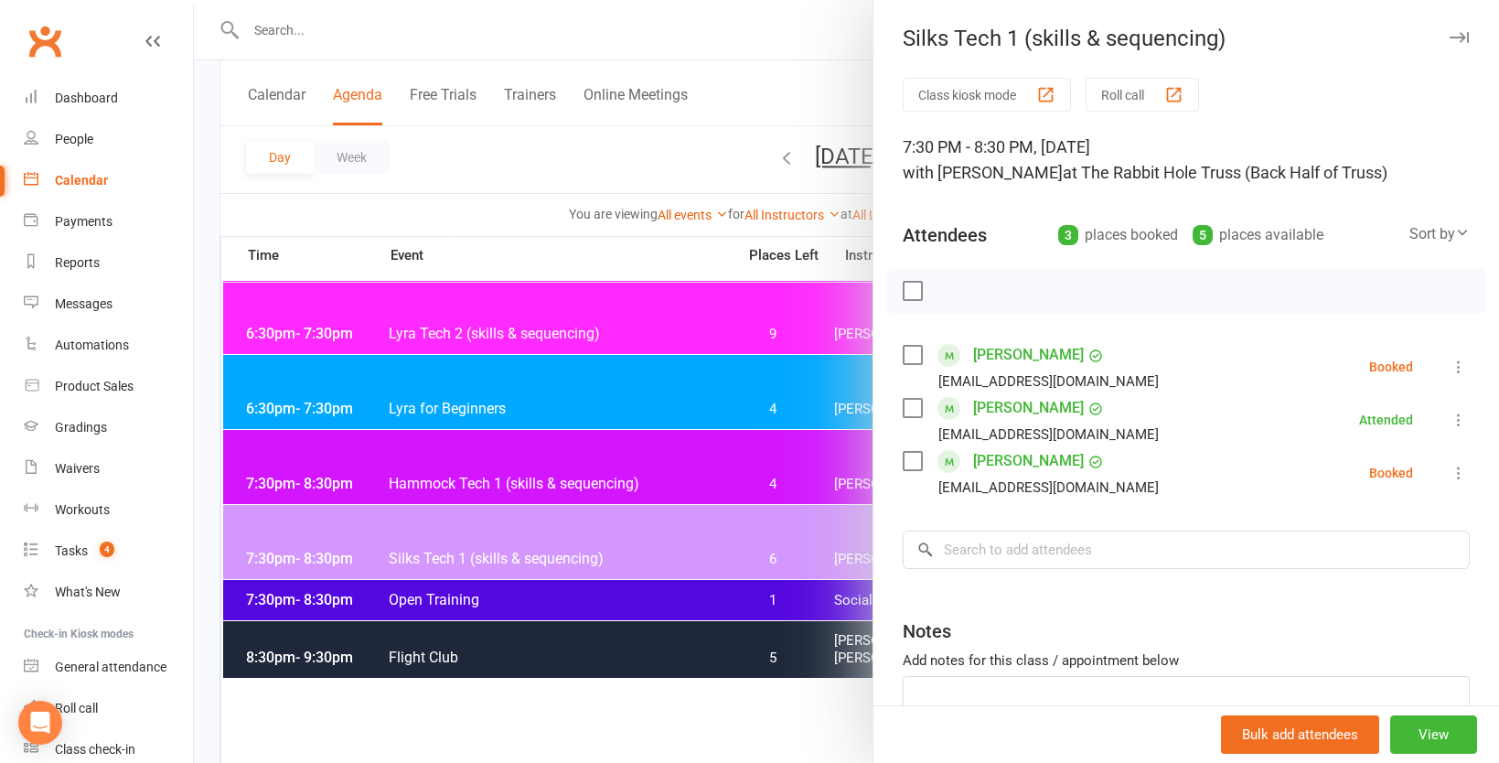
click at [528, 154] on div at bounding box center [846, 381] width 1305 height 763
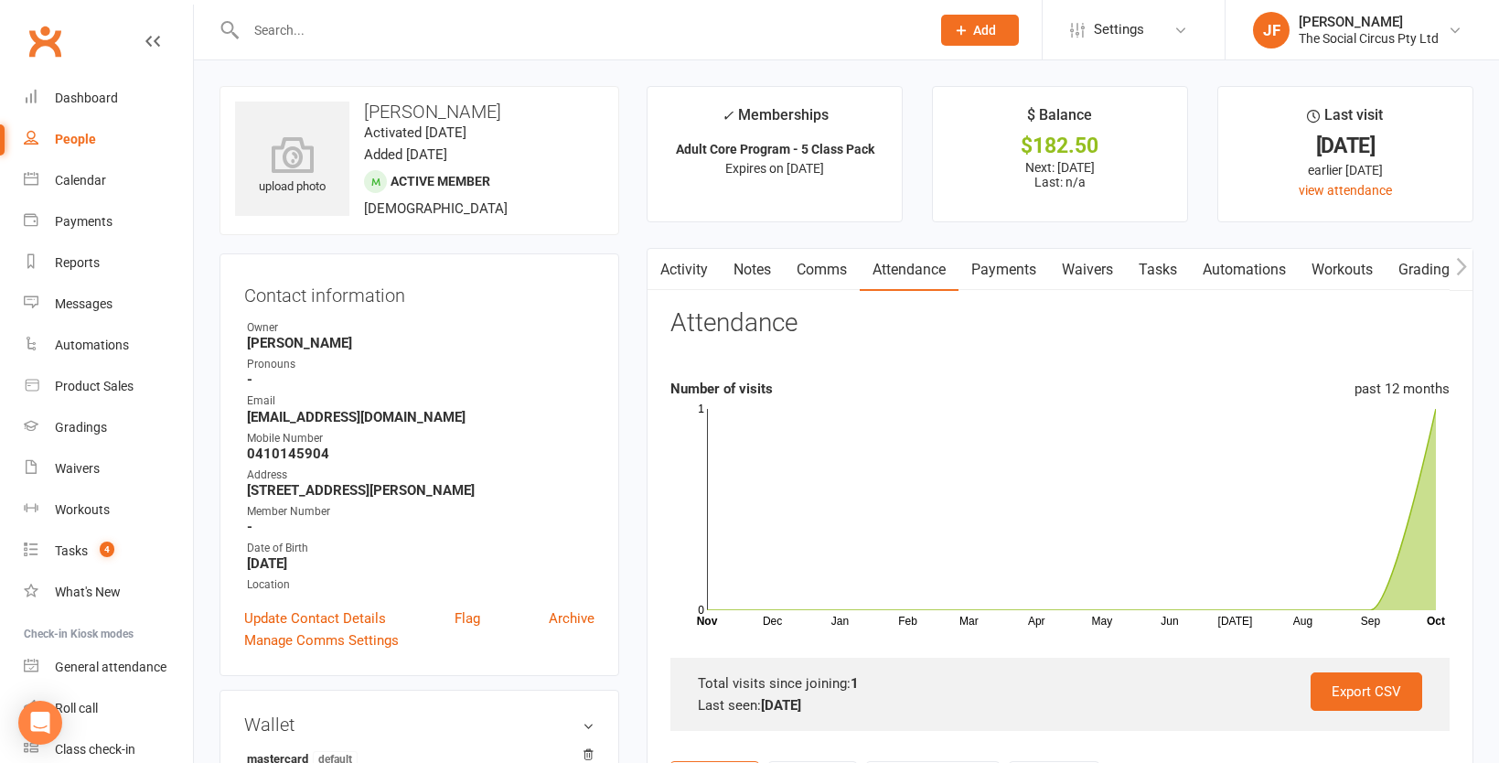
click at [988, 272] on link "Payments" at bounding box center [1003, 270] width 91 height 42
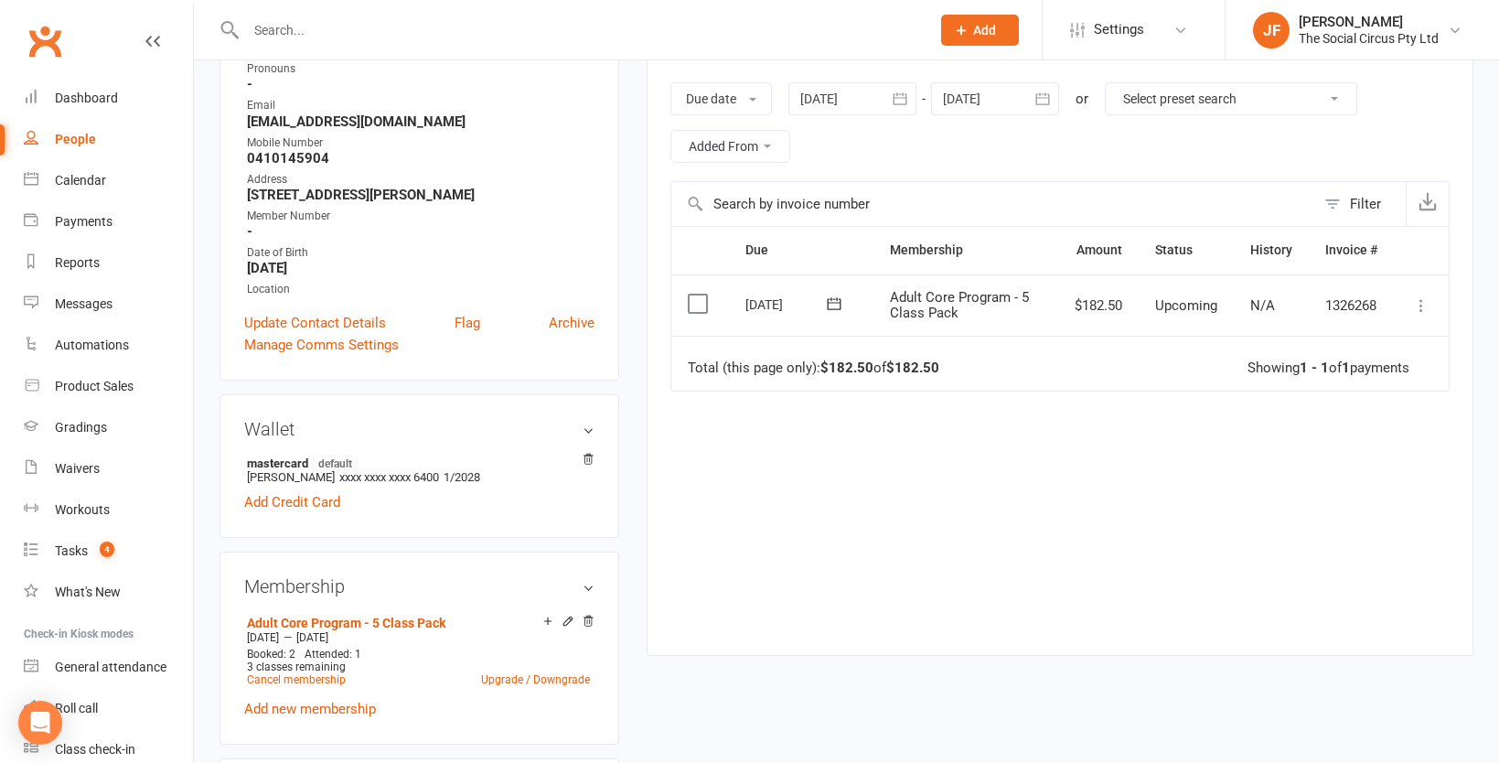
scroll to position [304, 0]
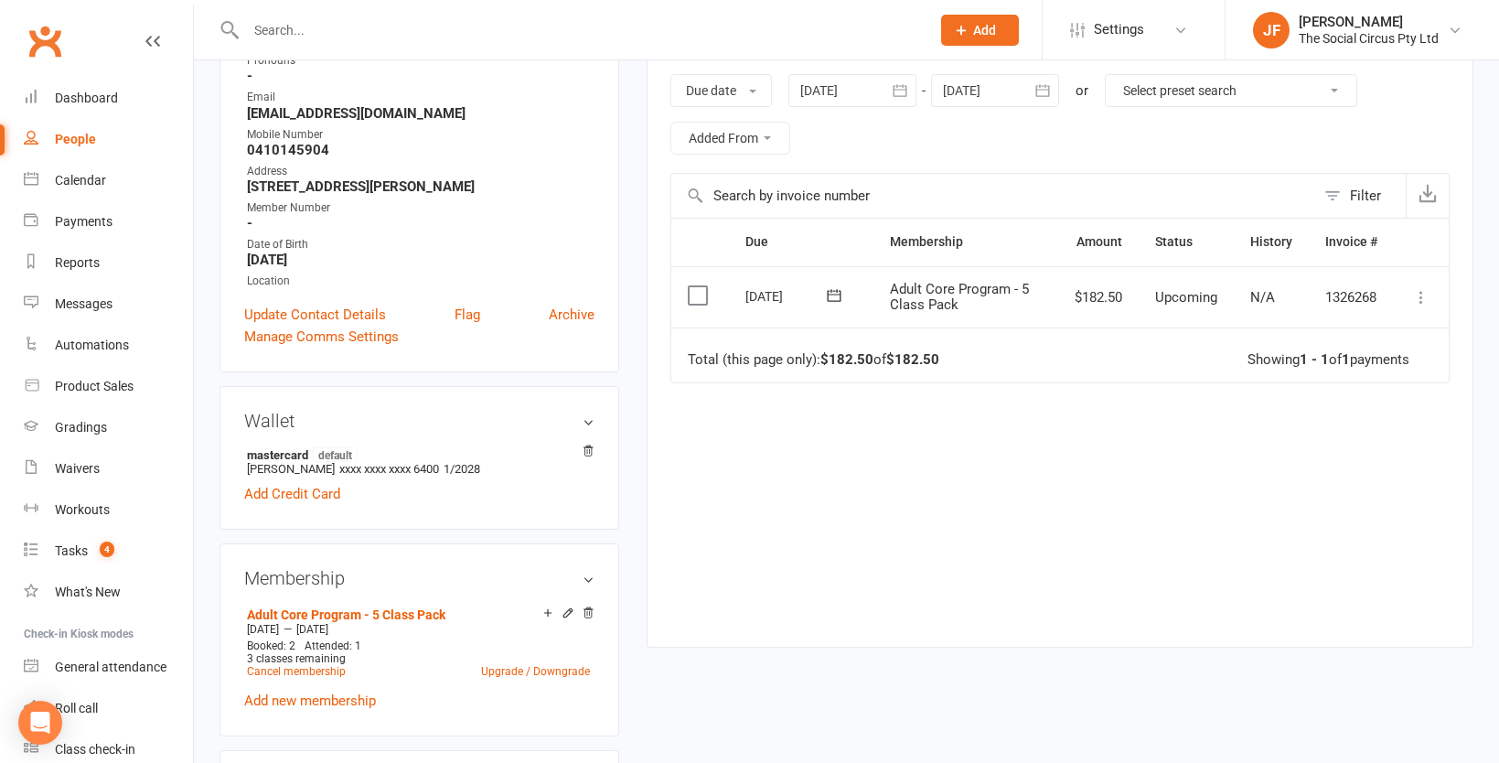
click at [1426, 295] on icon at bounding box center [1421, 297] width 18 height 18
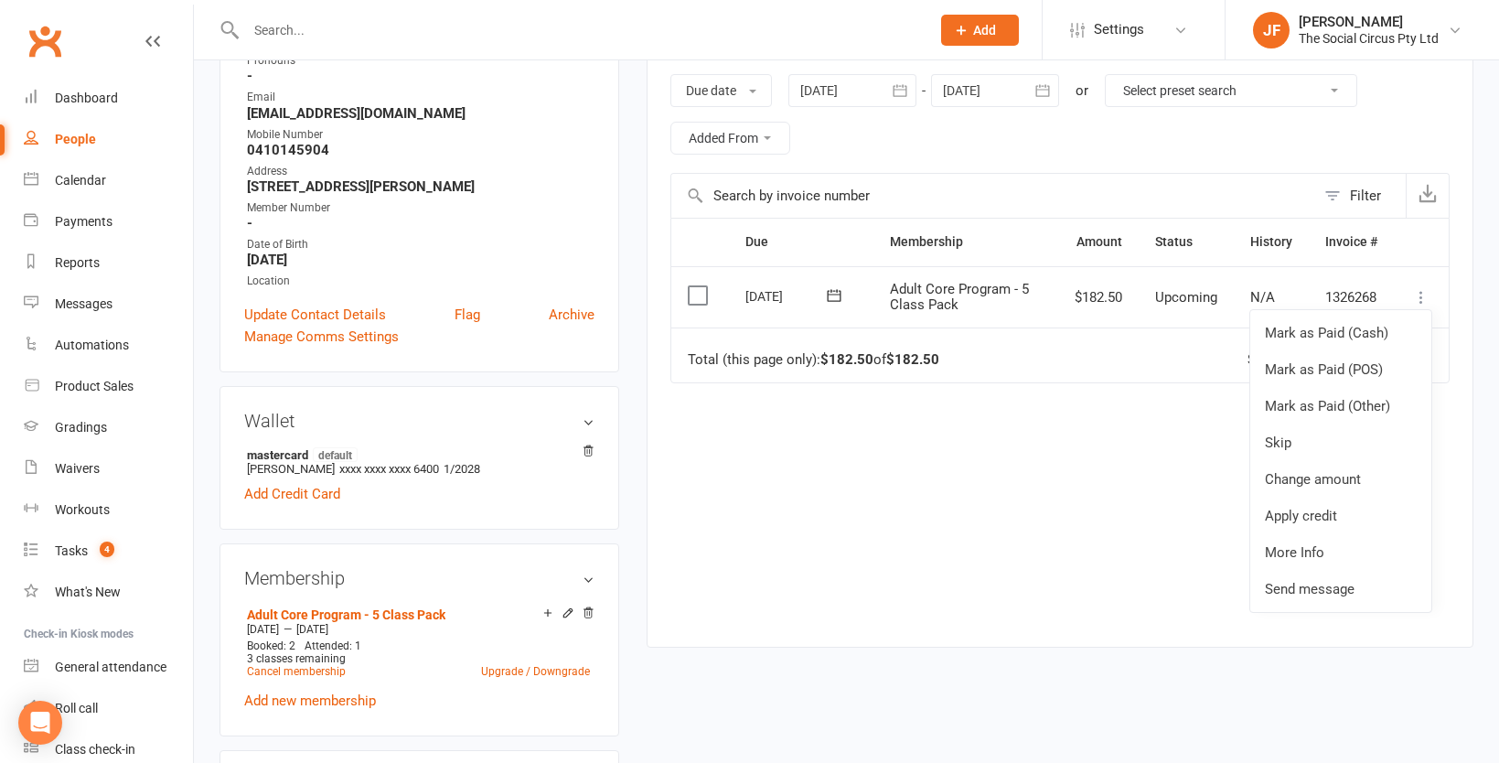
click at [999, 554] on div "Due Contact Membership Amount Status History Invoice # Select this 11 Oct 2025 …" at bounding box center [1059, 418] width 779 height 401
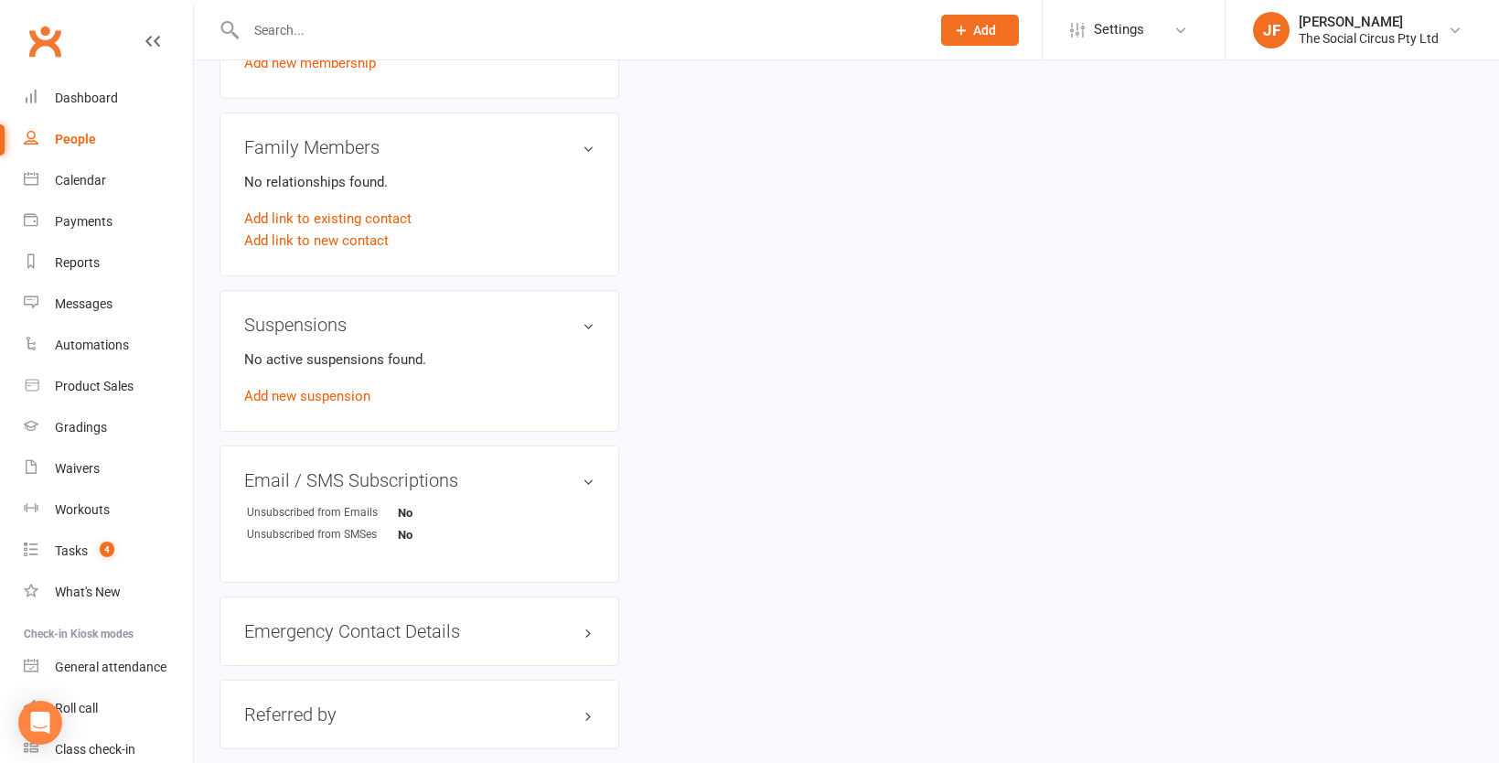
scroll to position [1386, 0]
